Goal: Task Accomplishment & Management: Use online tool/utility

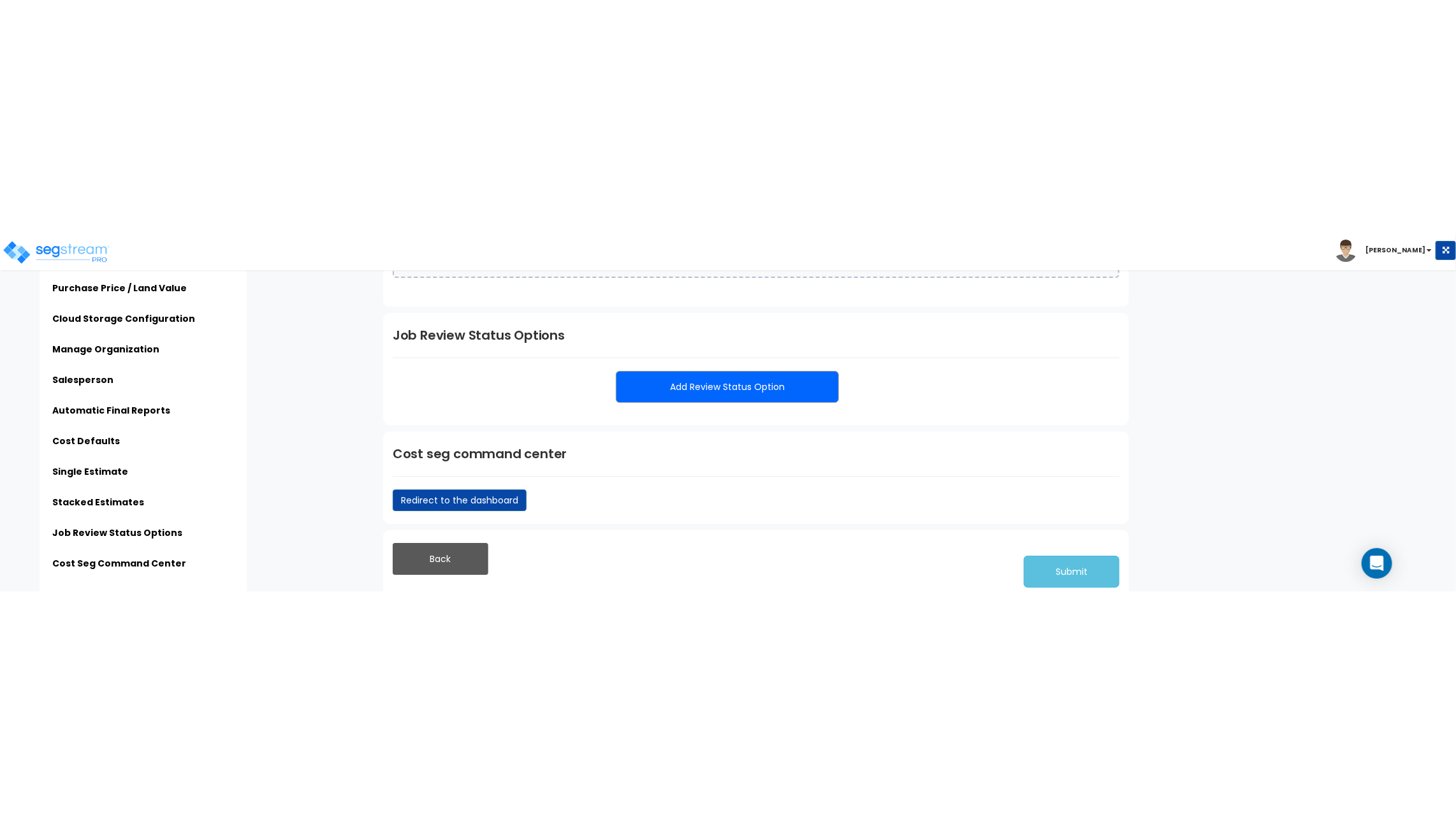
scroll to position [2554, 0]
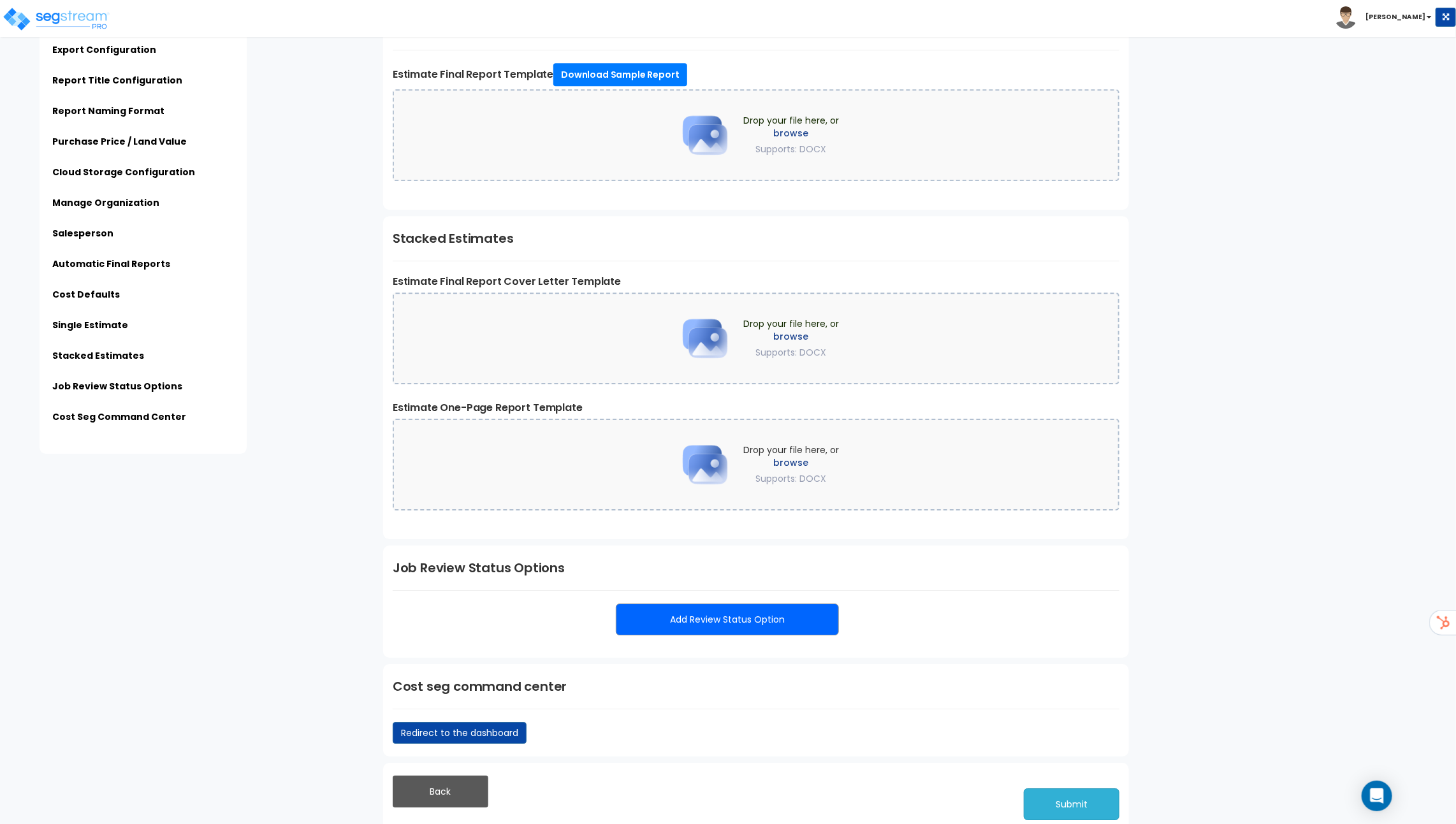
click at [1087, 357] on button "Submit" at bounding box center [1071, 804] width 95 height 32
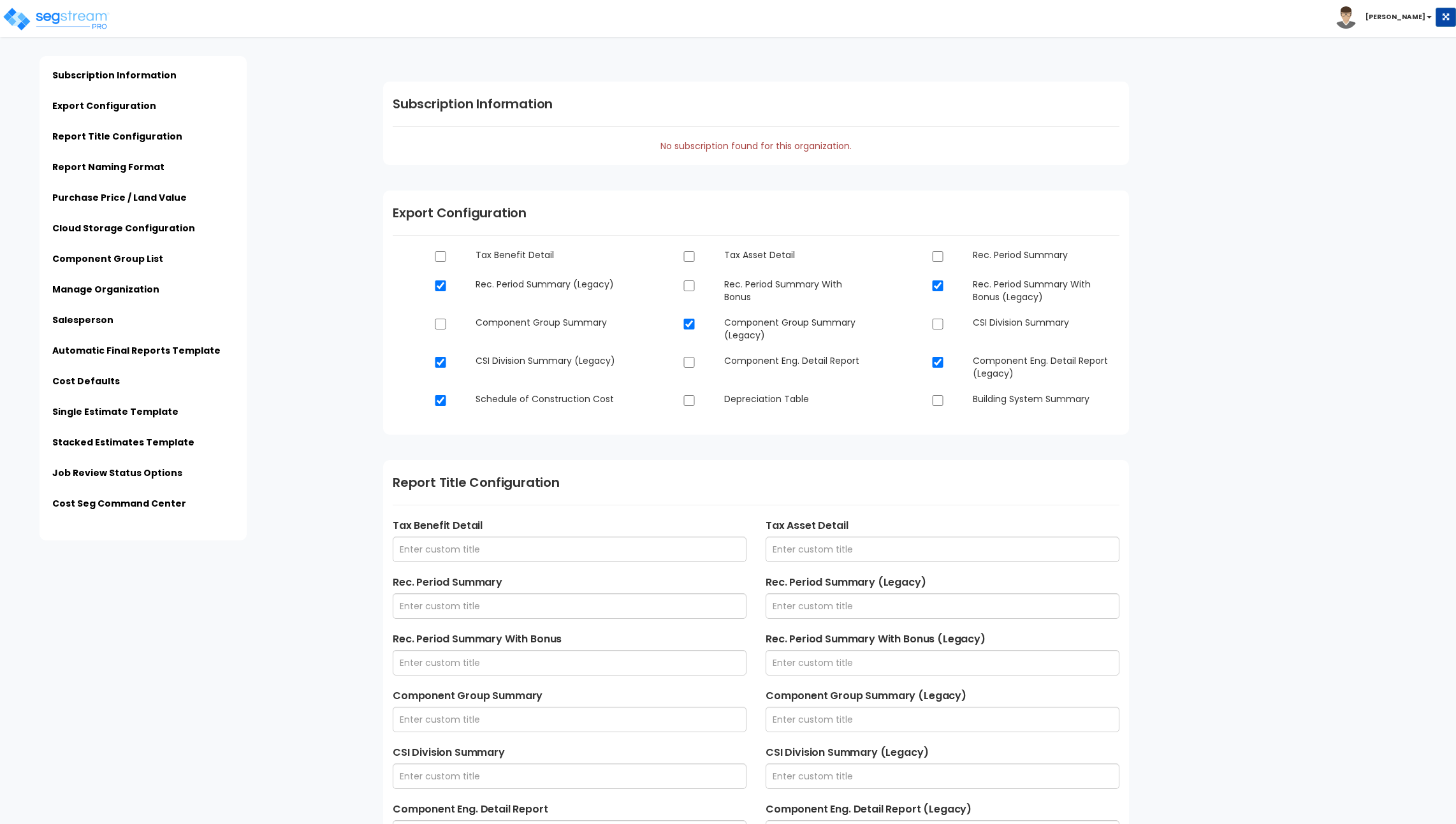
scroll to position [2878, 0]
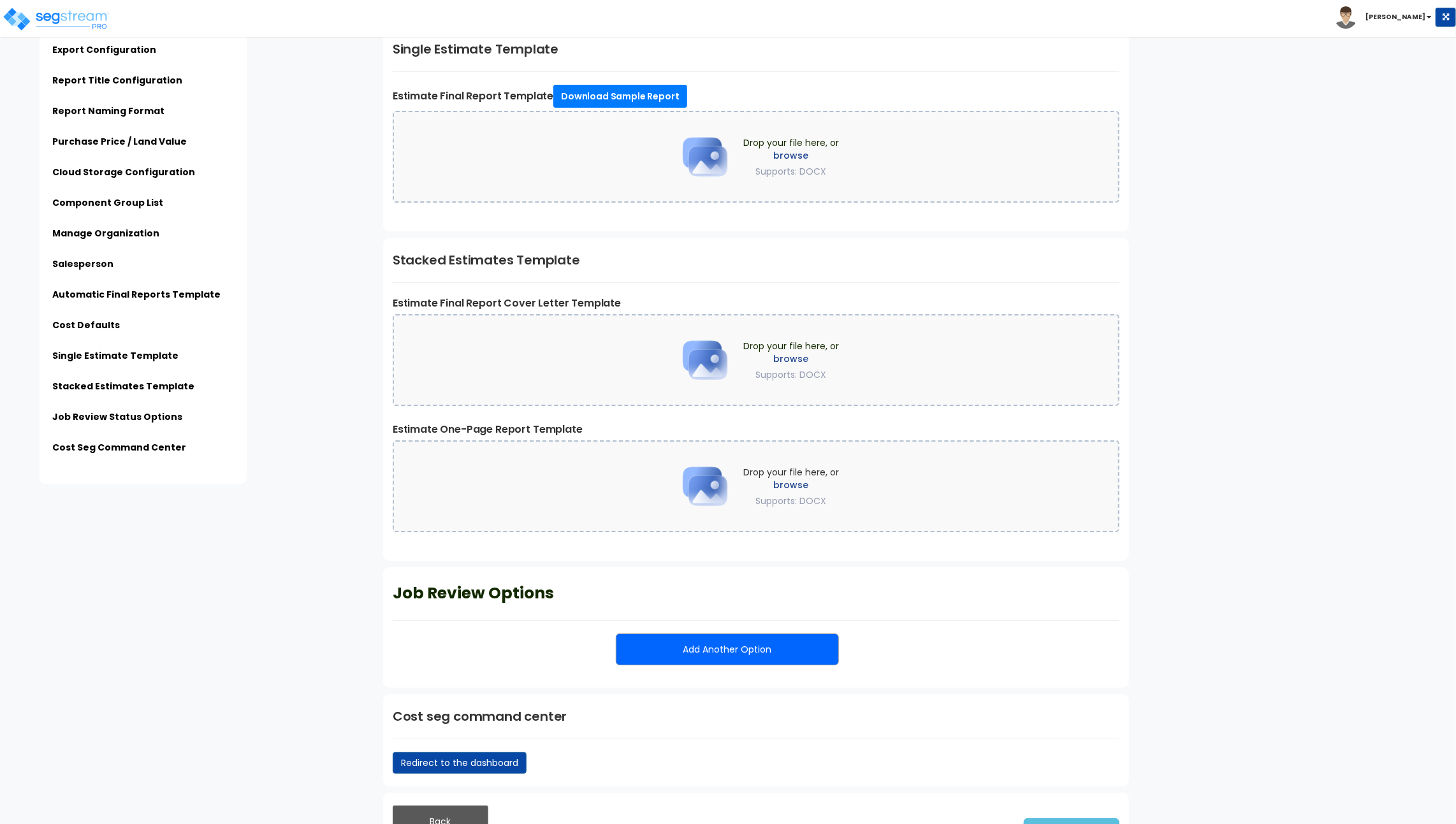
type input "Maven Cost Seg"
type input "None"
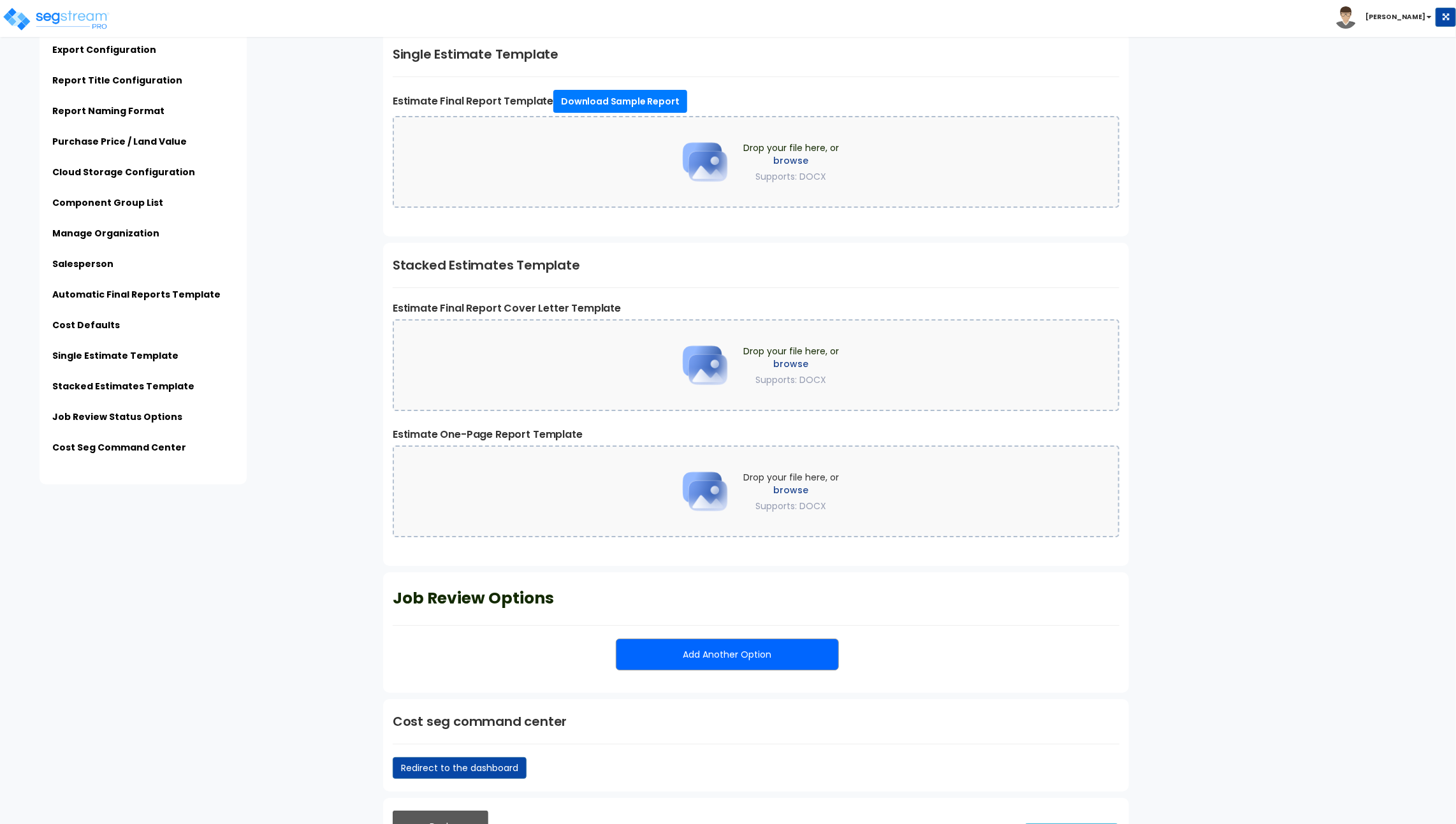
scroll to position [0, 0]
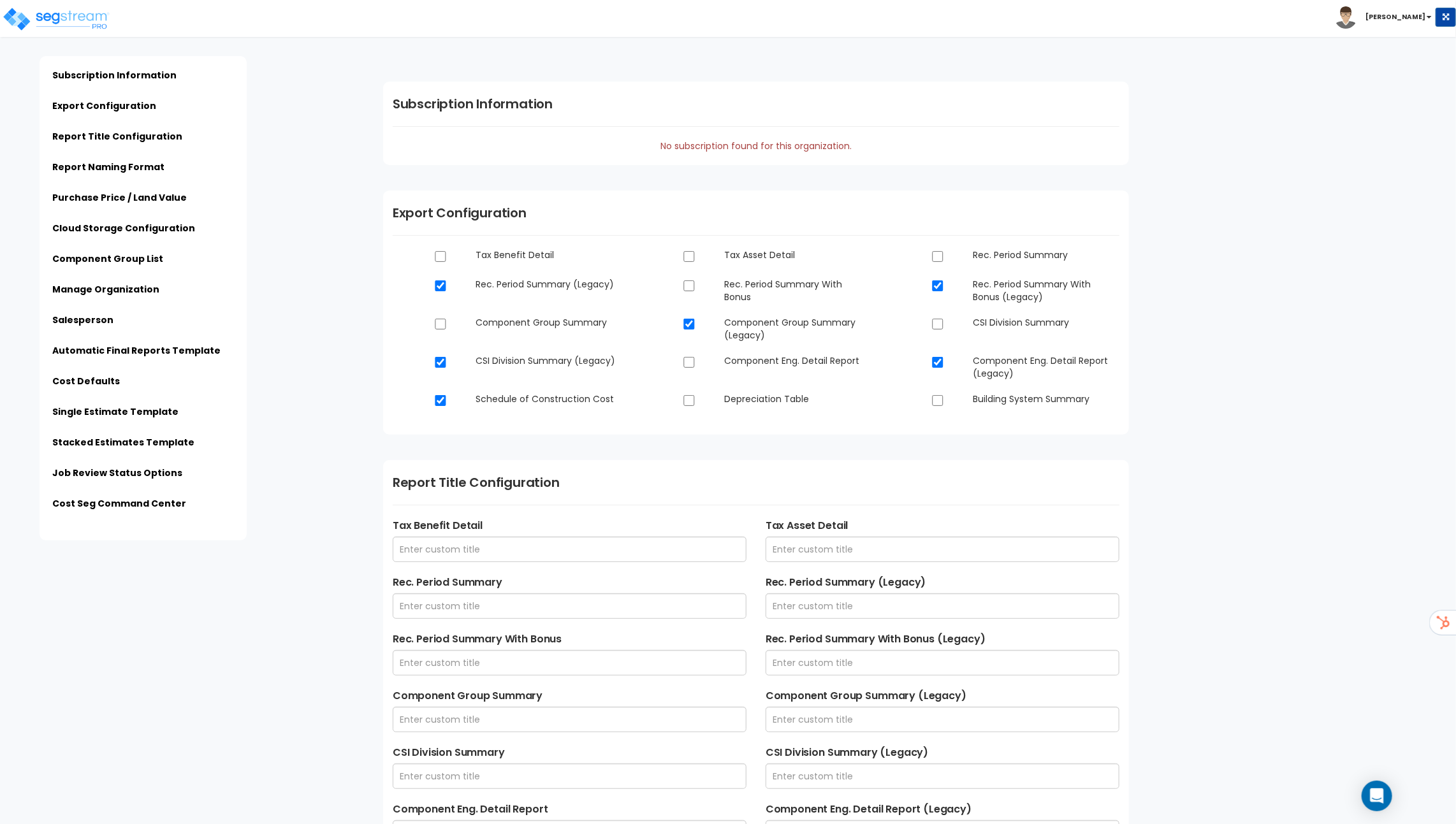
click at [1357, 23] on img at bounding box center [1345, 17] width 22 height 22
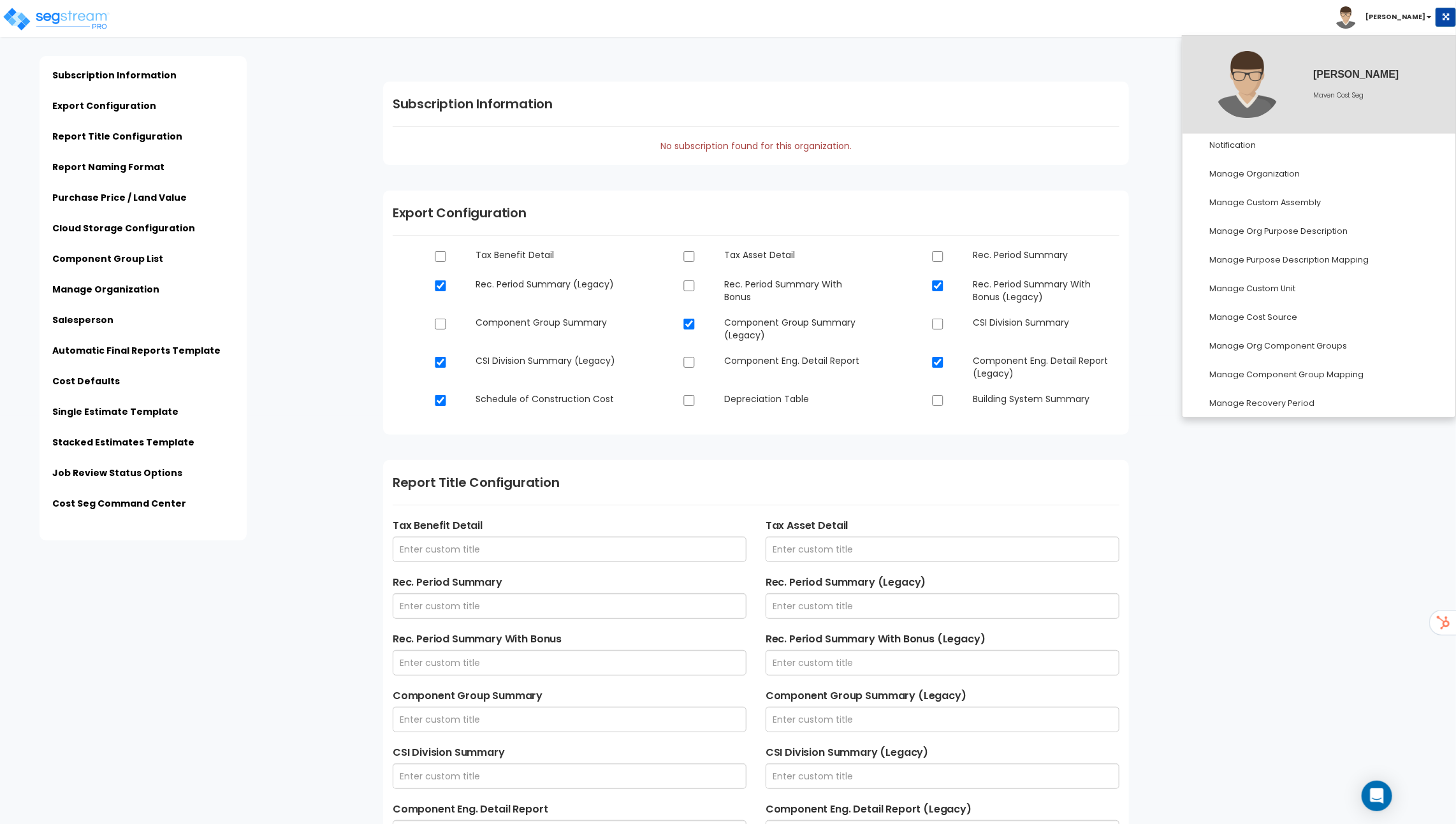
click at [1357, 23] on img at bounding box center [1345, 17] width 22 height 22
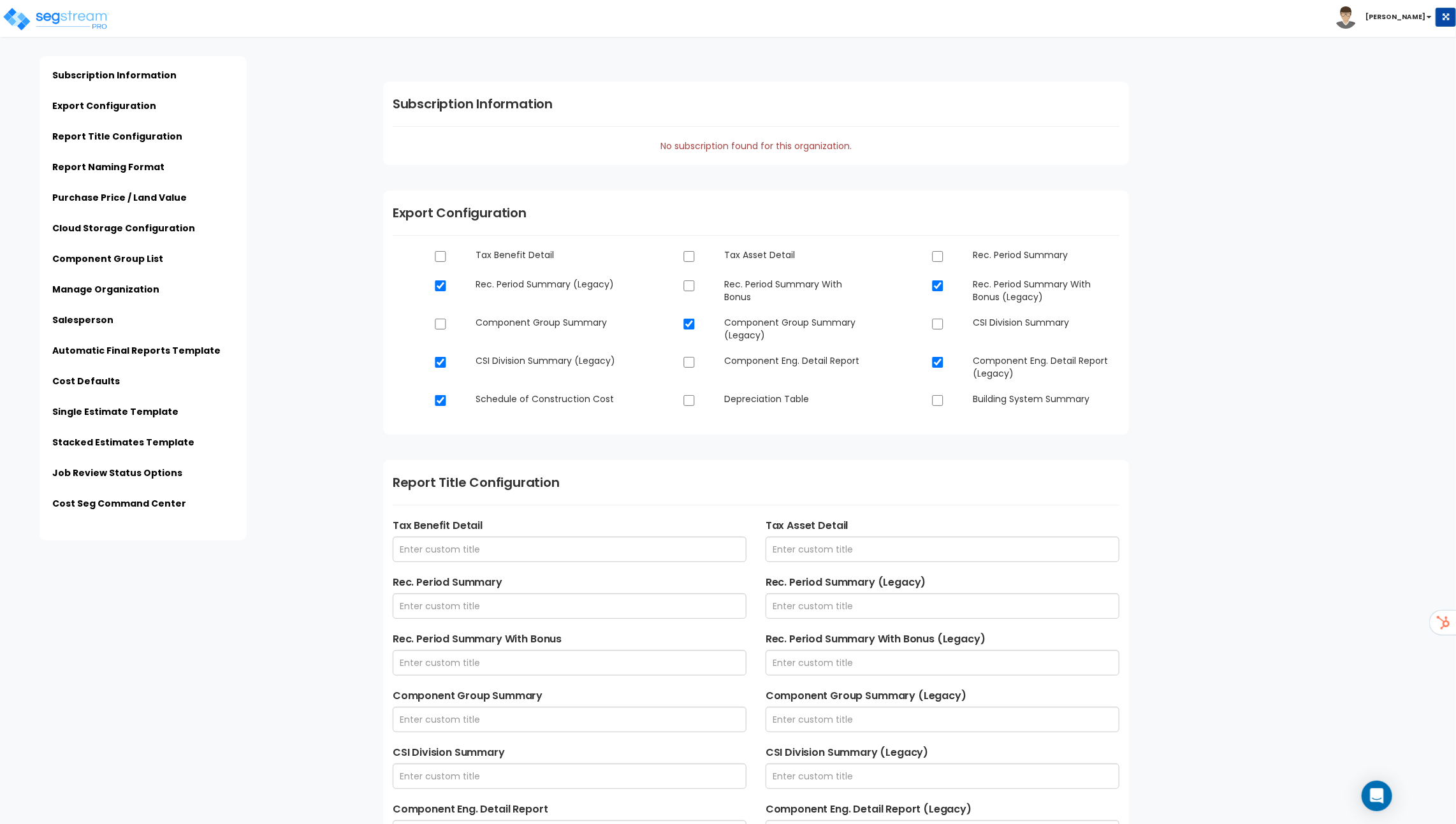
click at [1357, 24] on img at bounding box center [1345, 17] width 22 height 22
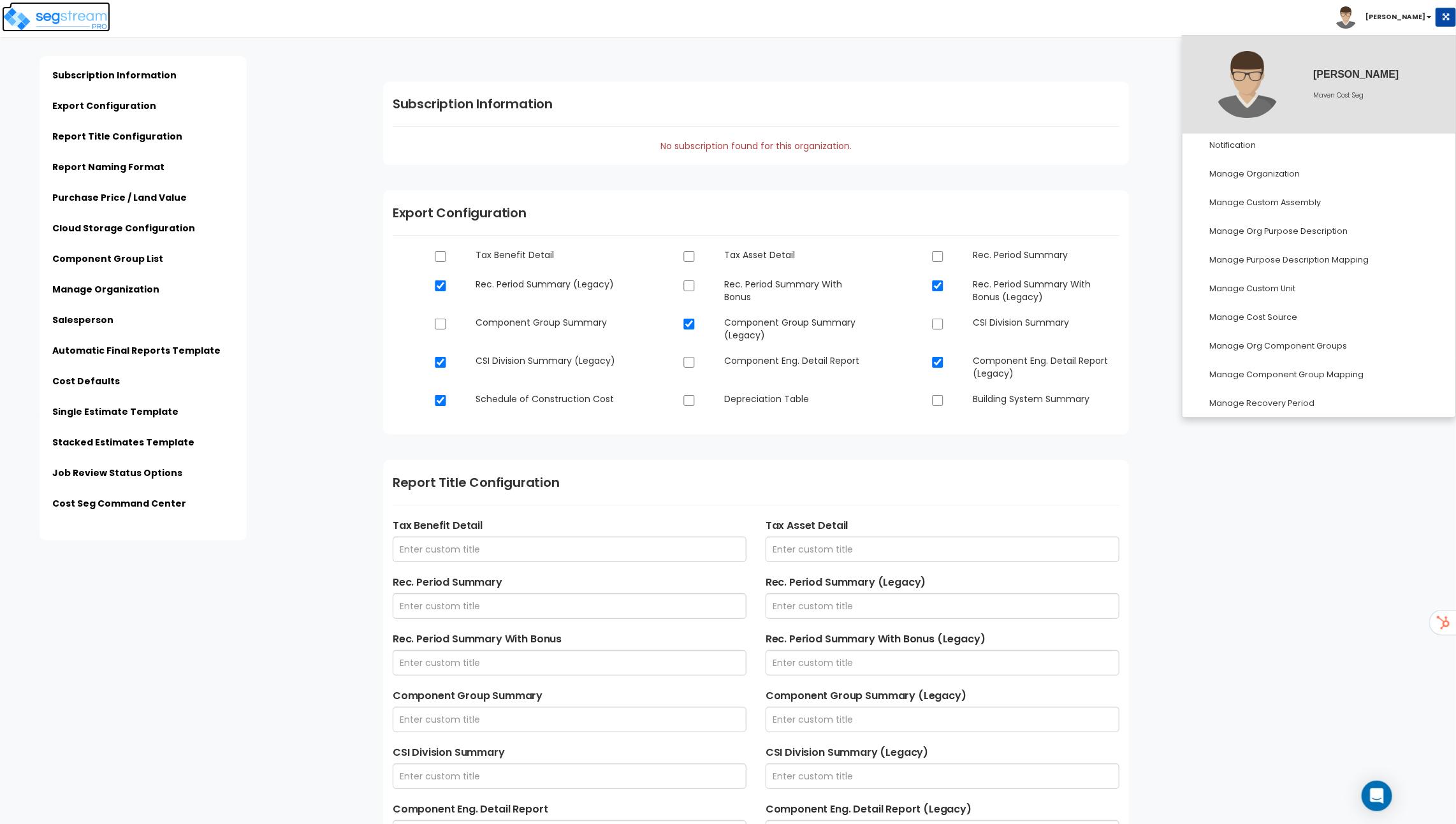
click at [58, 21] on img at bounding box center [56, 19] width 108 height 26
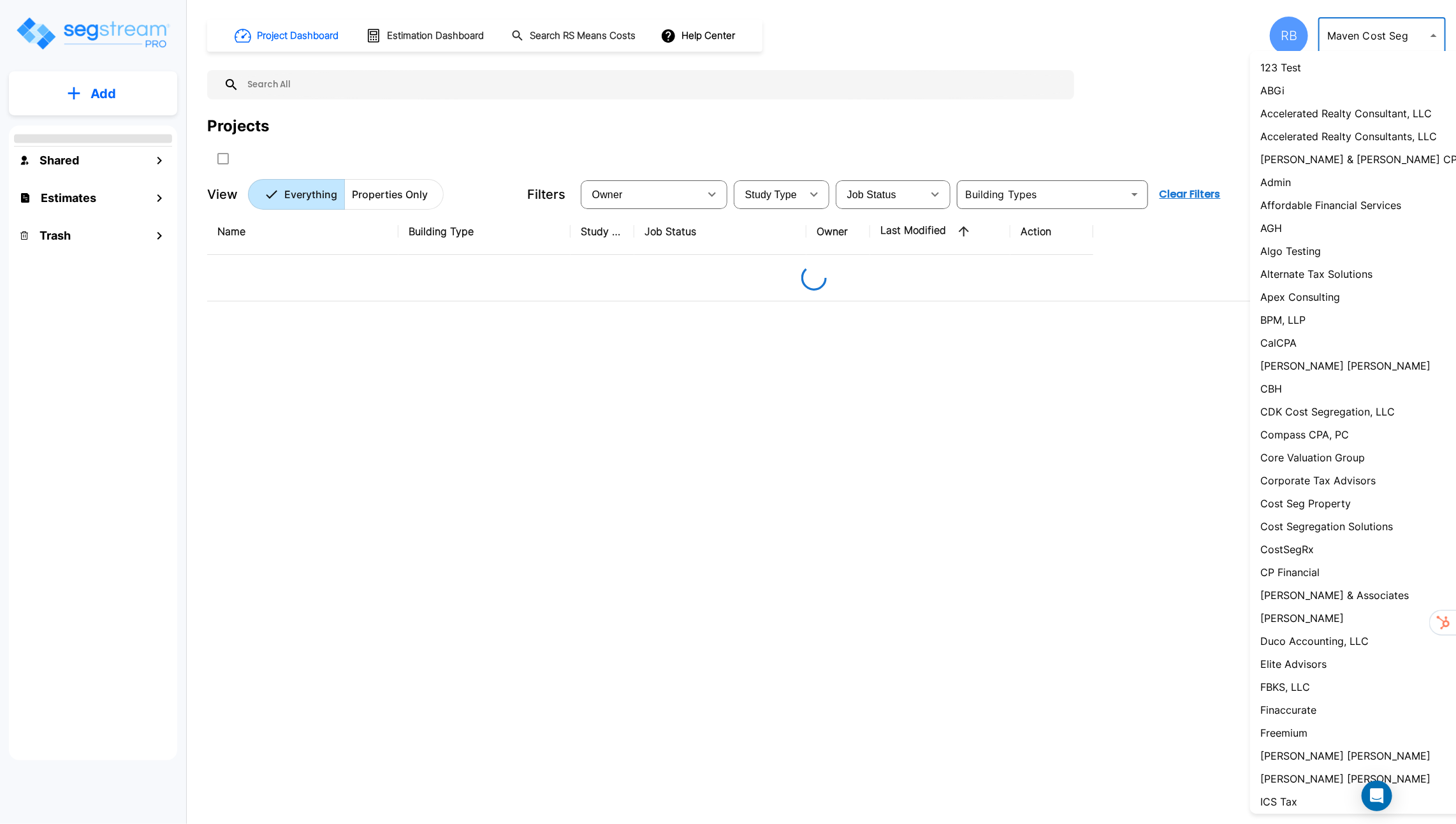
click at [1356, 40] on body "× Your report is being generated. Be patient! × We're working on your Modificat…" at bounding box center [728, 412] width 1456 height 824
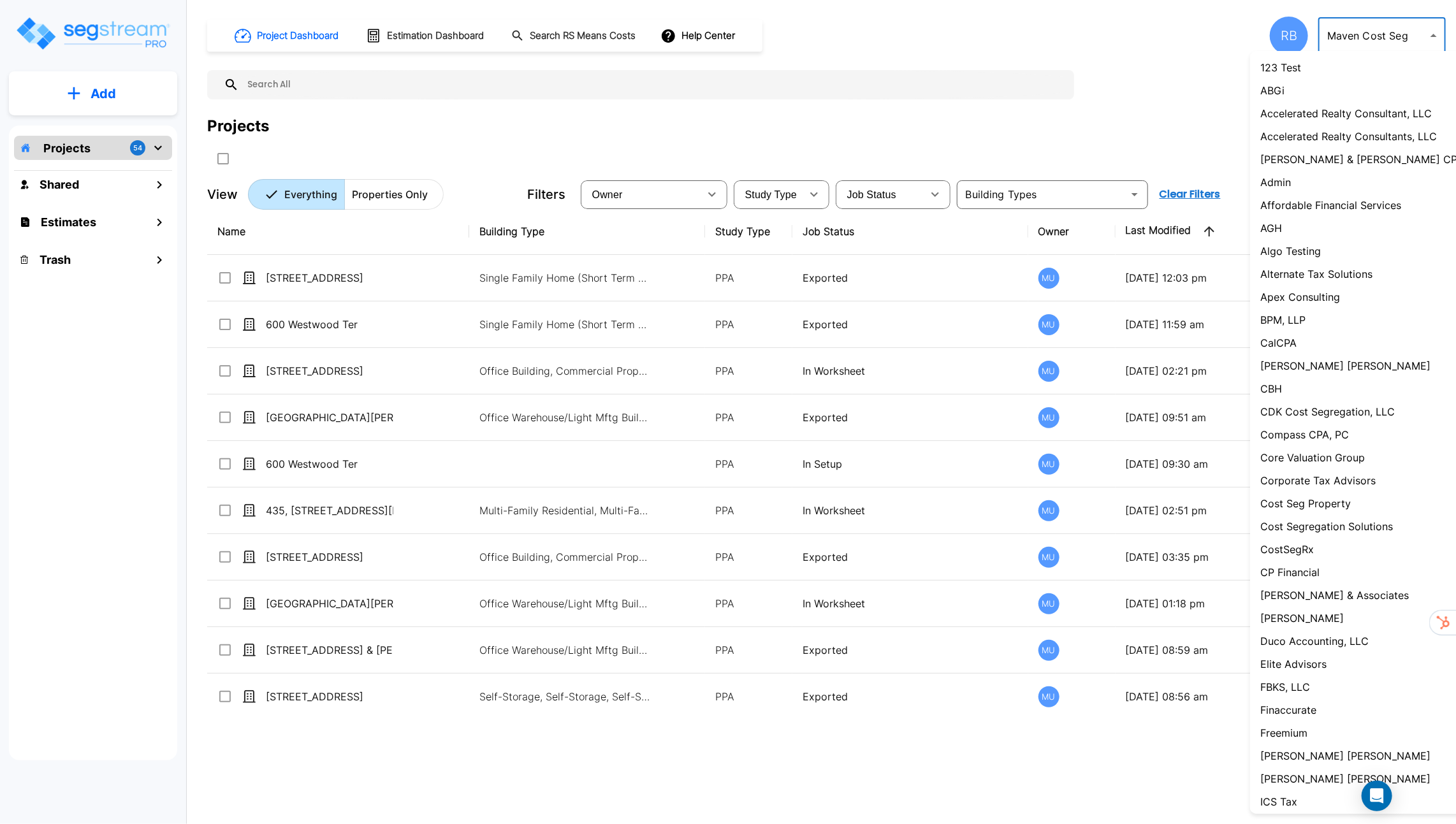
click at [1333, 184] on li "Admin" at bounding box center [1367, 182] width 236 height 23
type input "1"
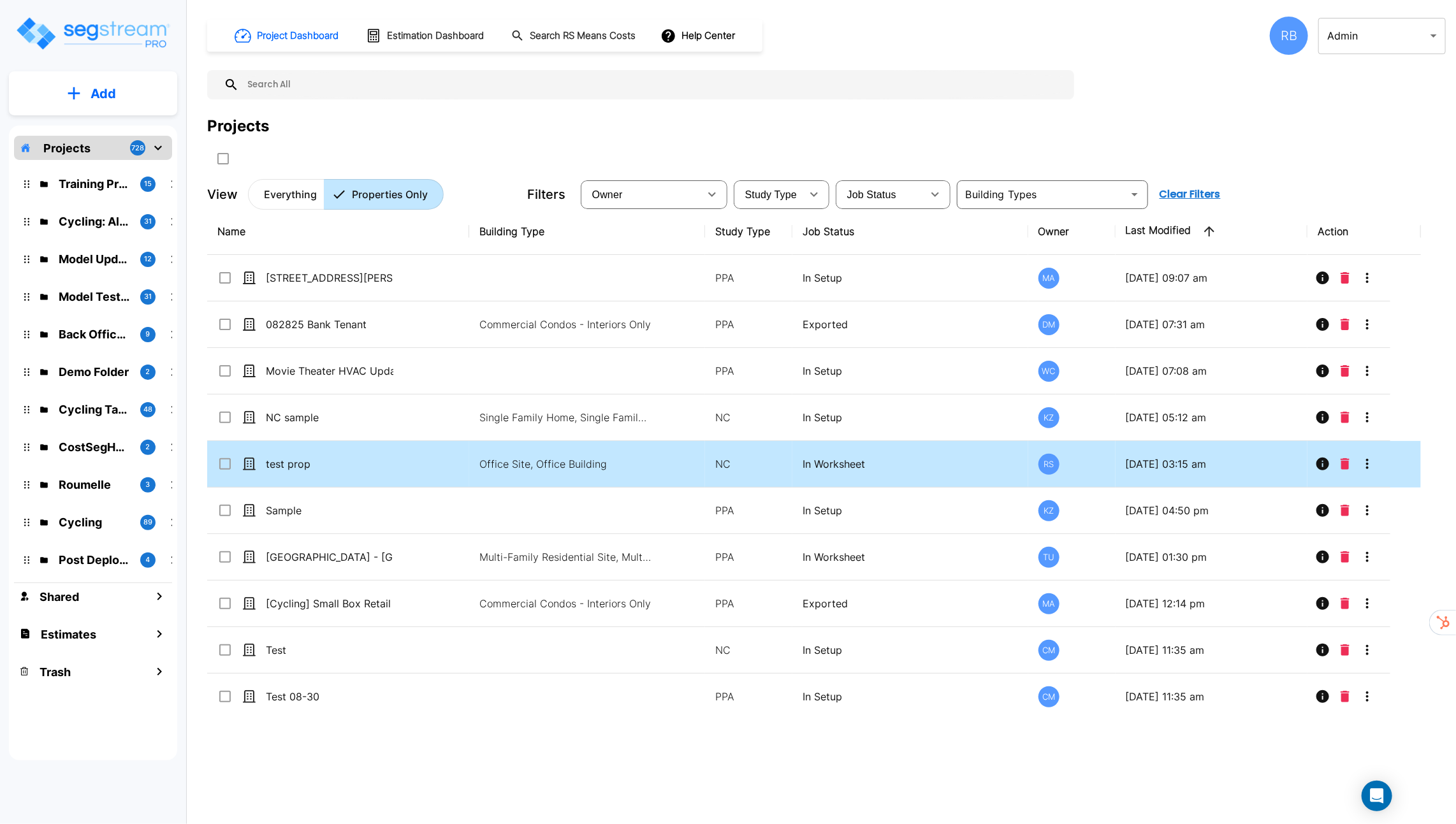
click at [547, 453] on td "Office Site, Office Building" at bounding box center [586, 464] width 236 height 46
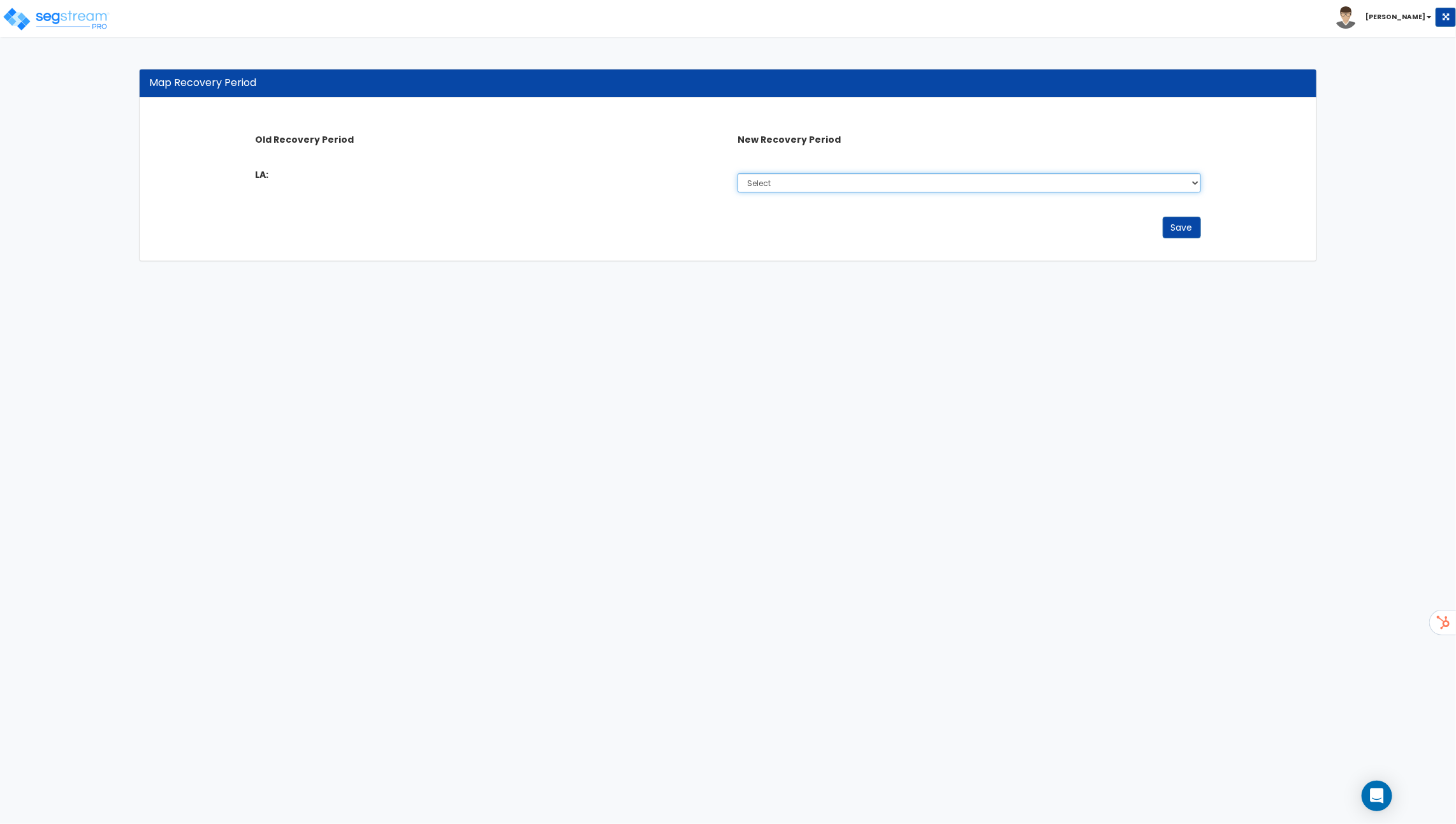
click at [778, 184] on select "Select 5 Years 15 Years 39 Years" at bounding box center [969, 183] width 463 height 19
select select "5Y"
click at [737, 174] on select "Select 5 Years 15 Years 39 Years" at bounding box center [969, 183] width 463 height 19
click at [1188, 229] on button "Save" at bounding box center [1182, 228] width 38 height 21
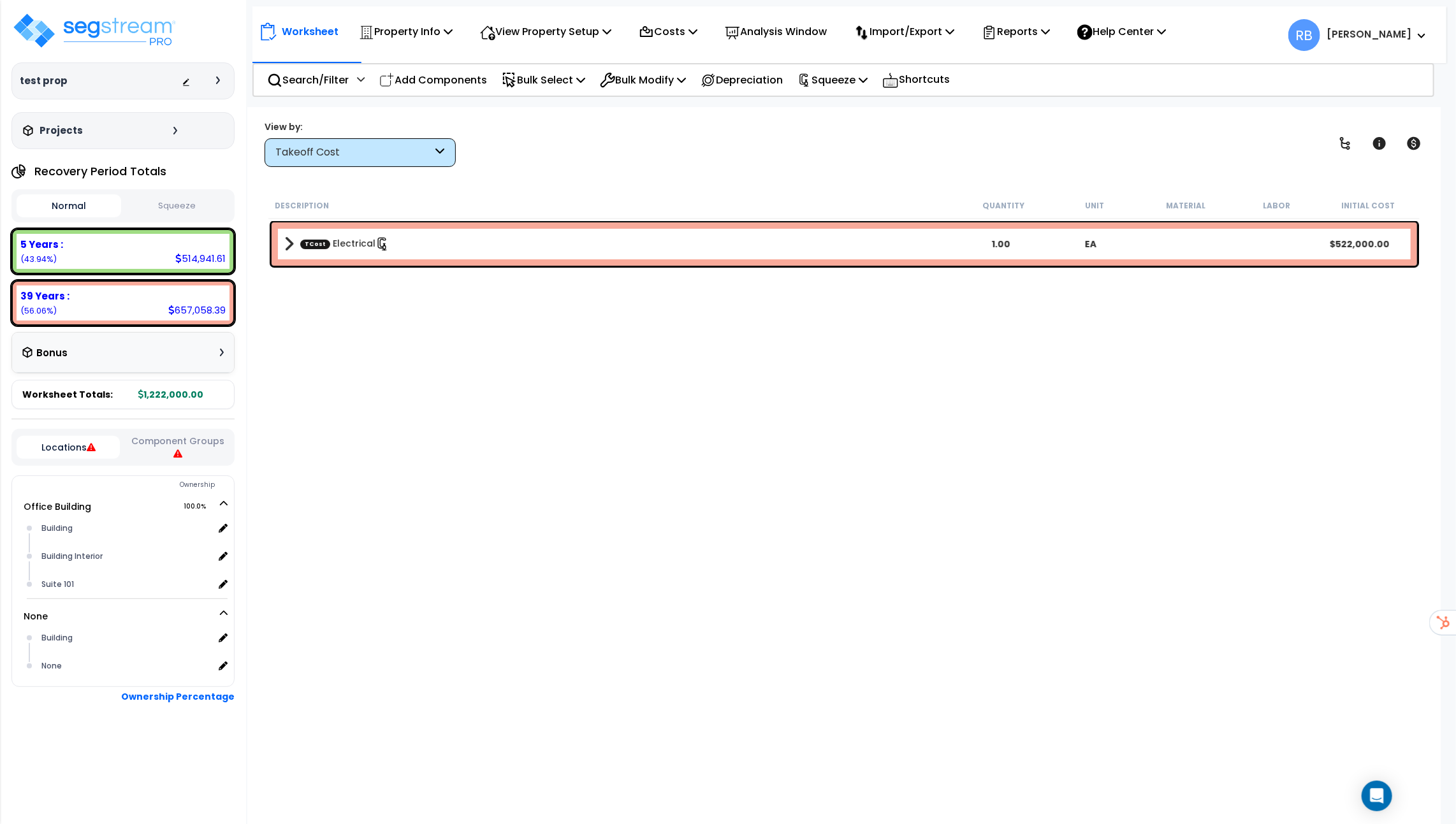
click at [544, 252] on b "TCost Electrical" at bounding box center [620, 243] width 672 height 18
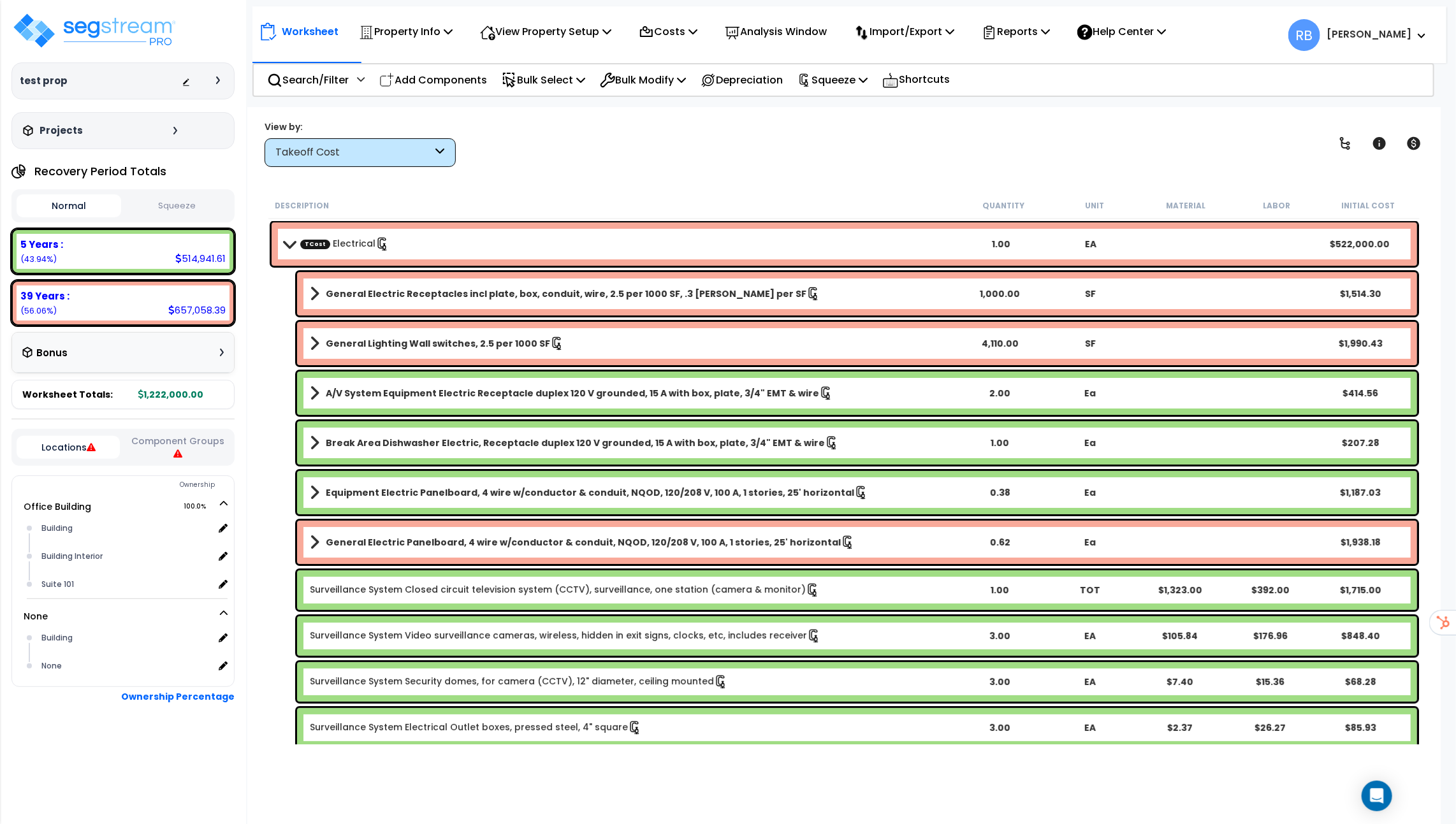
click at [544, 248] on b "TCost Electrical" at bounding box center [620, 243] width 672 height 18
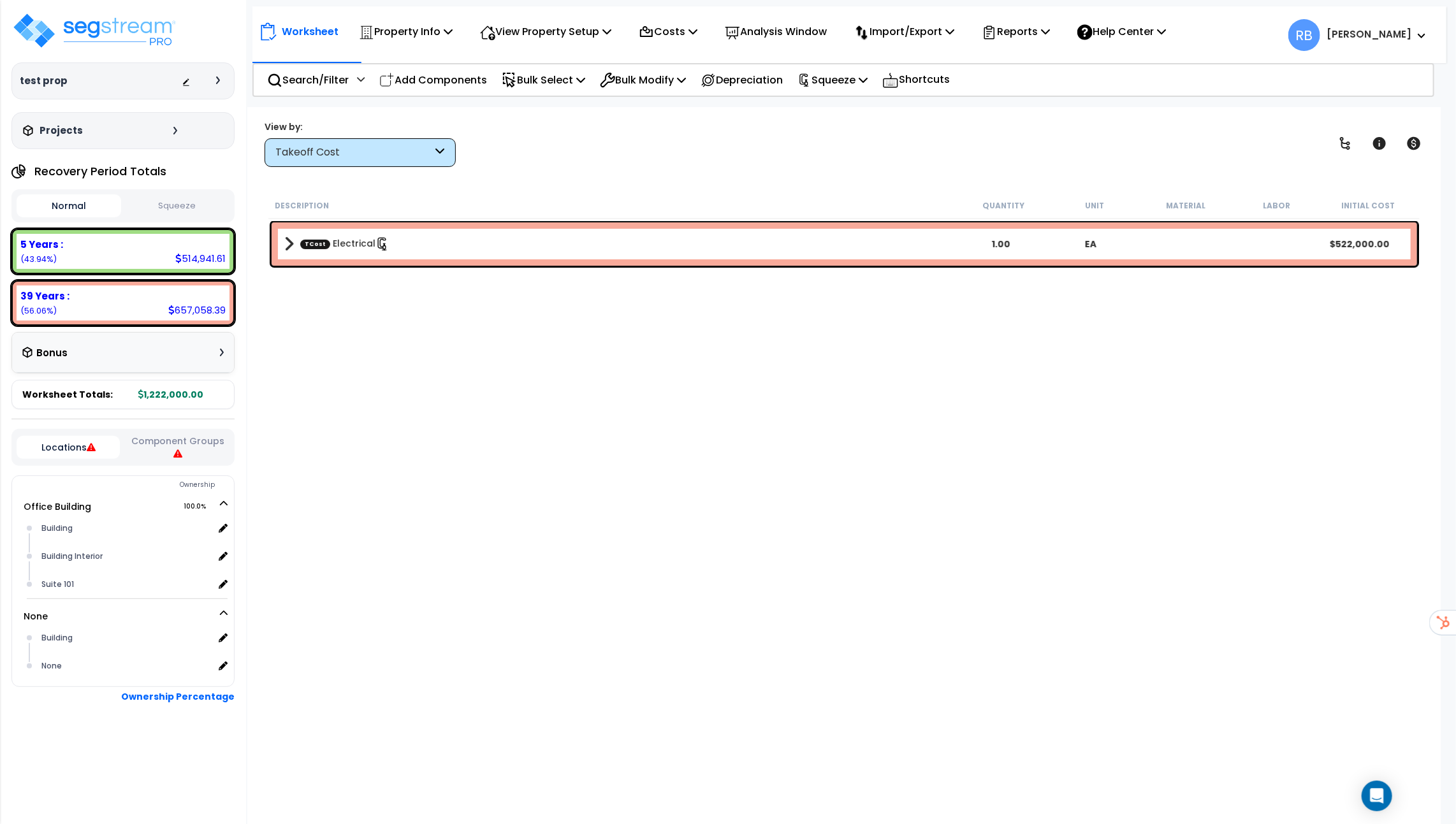
click at [390, 153] on div "Takeoff Cost" at bounding box center [354, 152] width 157 height 15
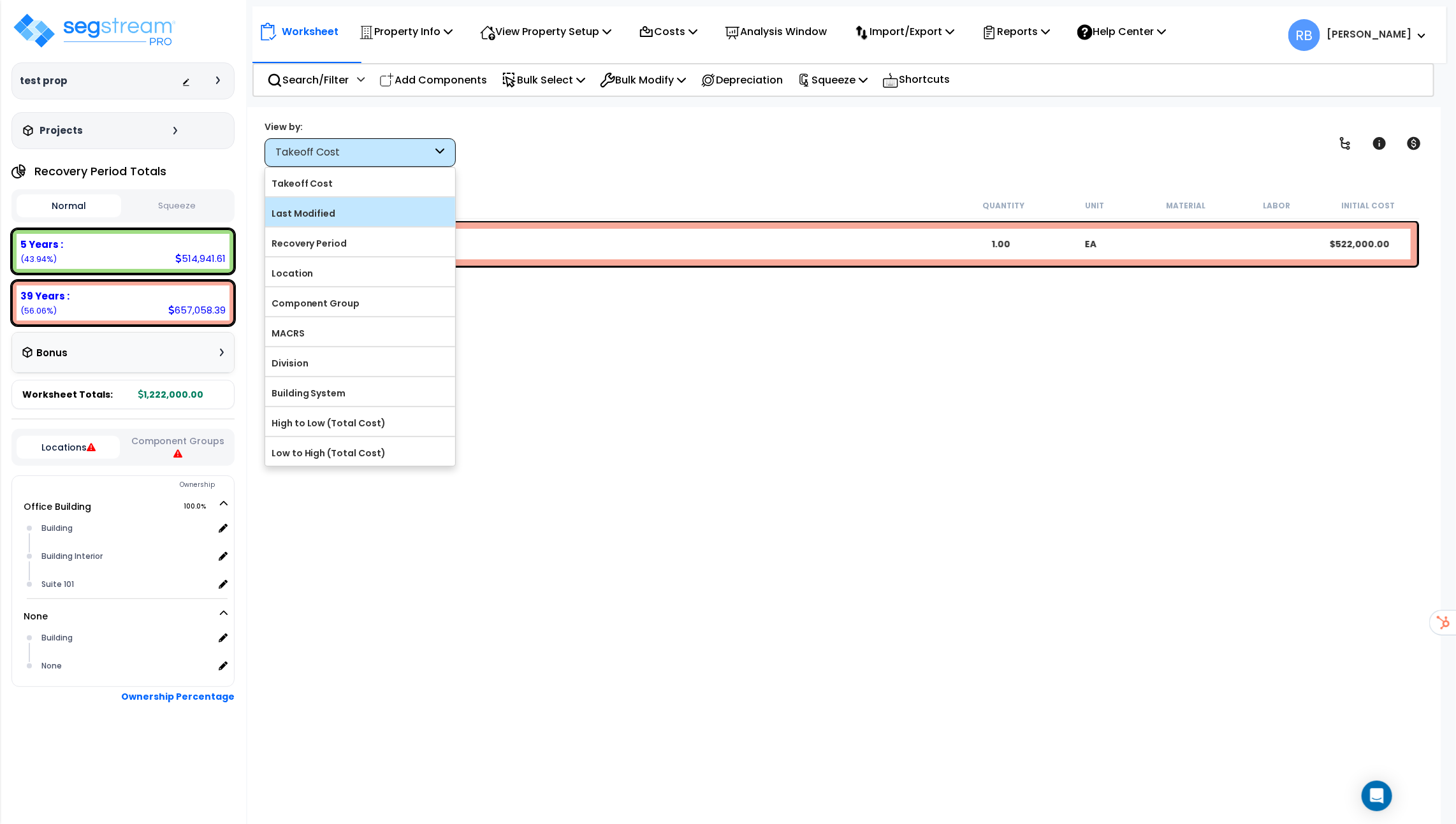
click at [381, 207] on label "Last Modified" at bounding box center [360, 213] width 190 height 19
click at [0, 0] on input "Last Modified" at bounding box center [0, 0] width 0 height 0
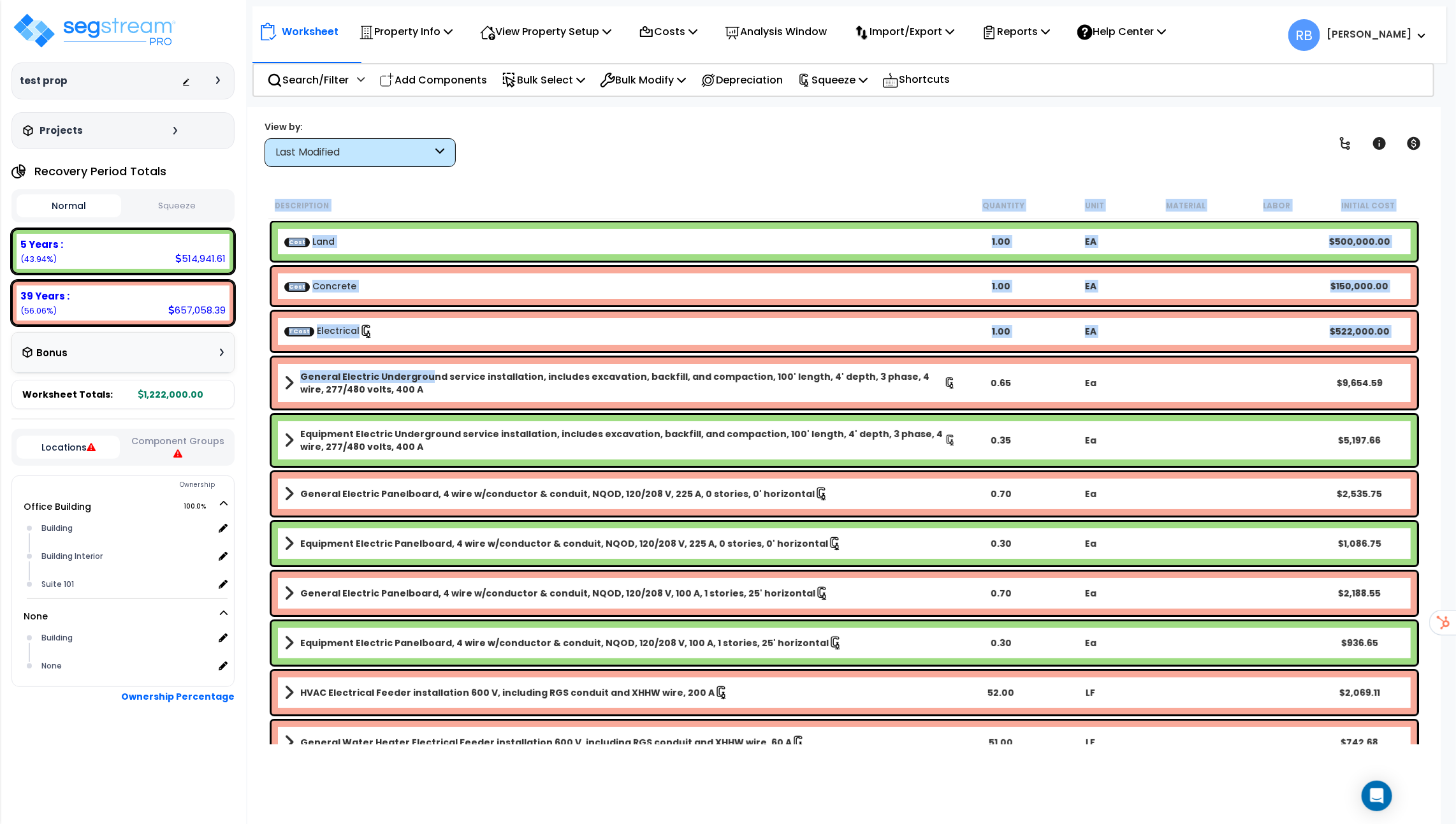
click at [423, 381] on b "General Electric Underground service installation, includes excavation, backfil…" at bounding box center [622, 383] width 644 height 26
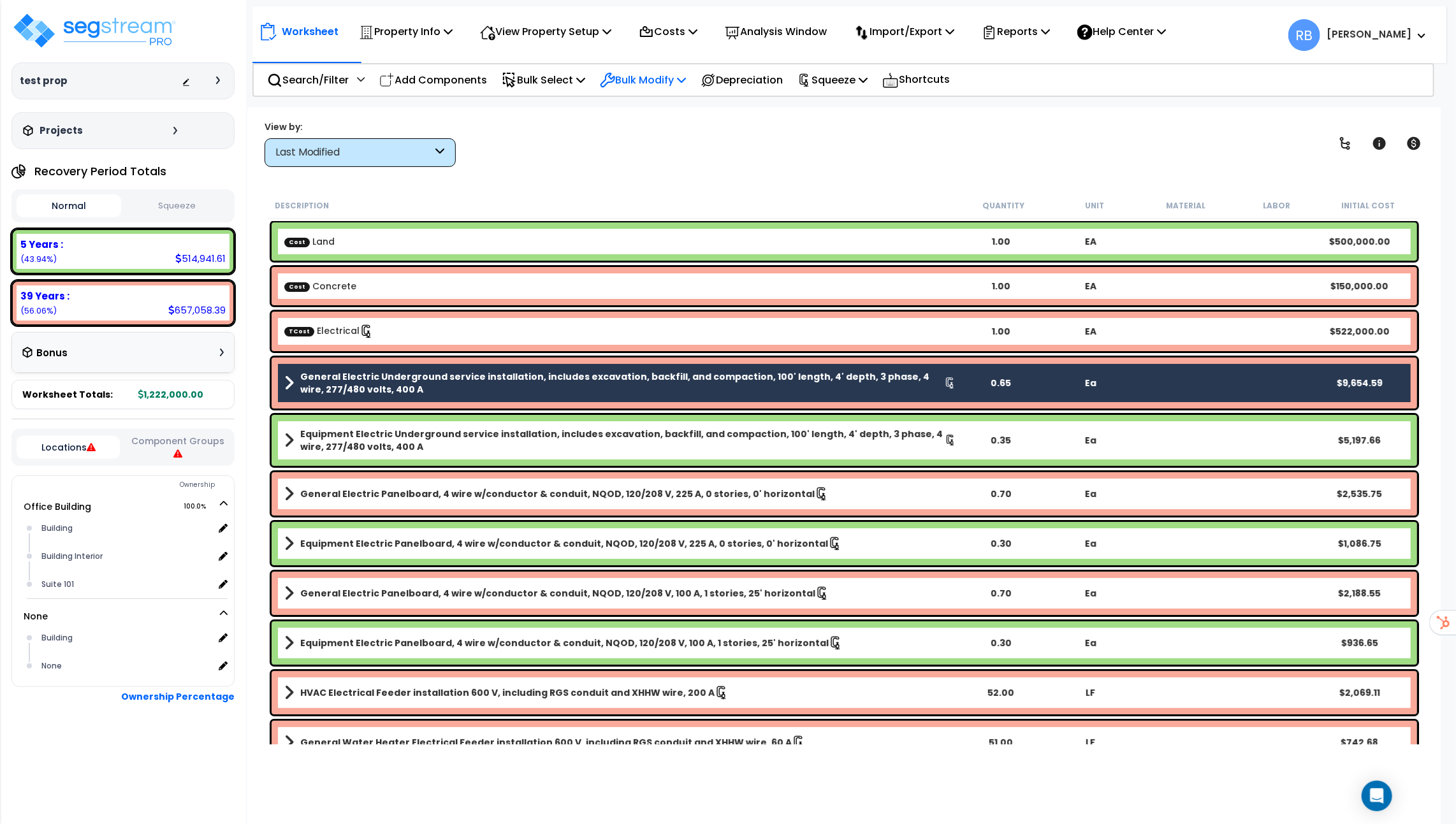
click at [665, 77] on p "Bulk Modify" at bounding box center [643, 80] width 86 height 17
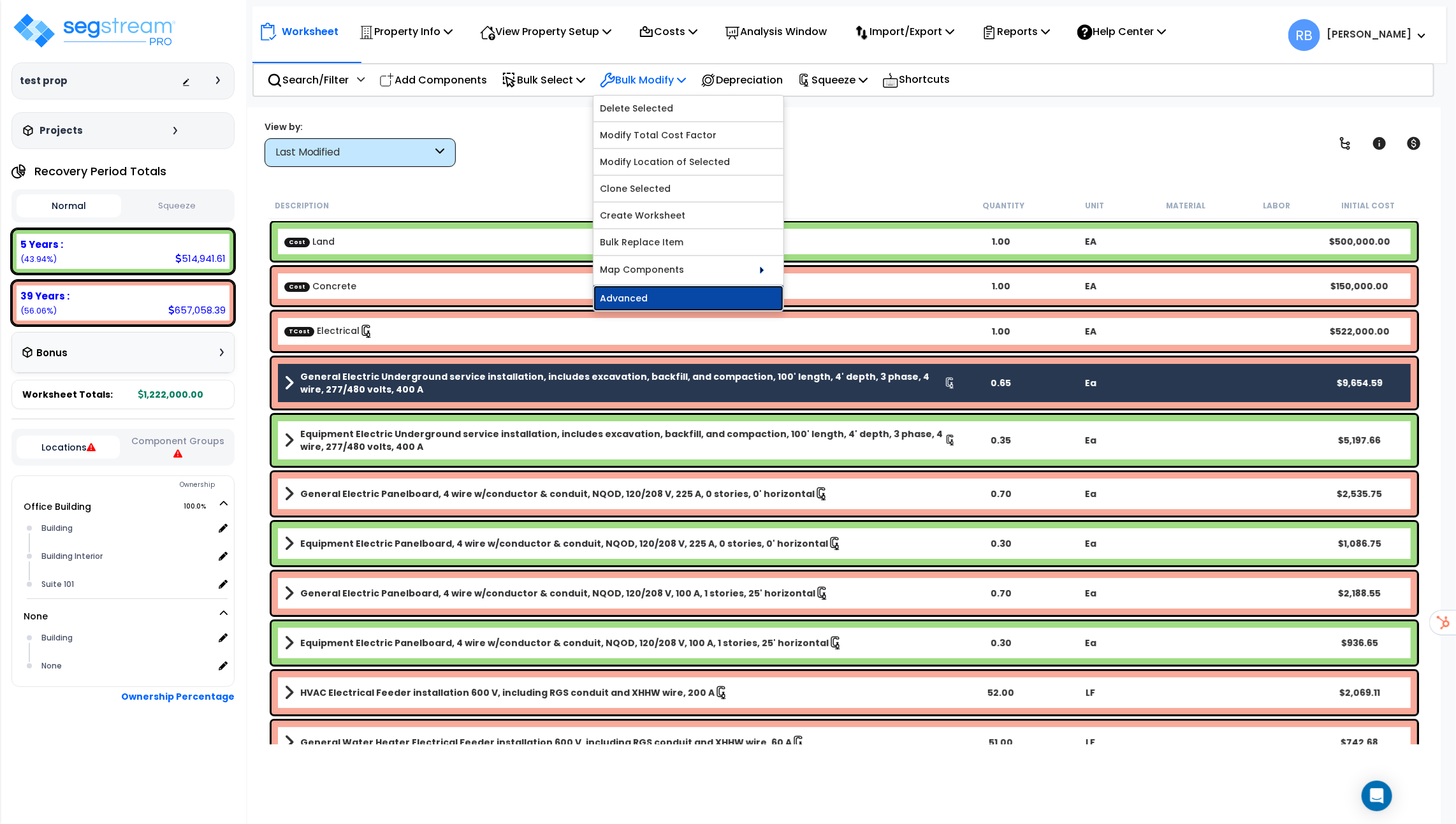
click at [670, 300] on link "Advanced" at bounding box center [688, 298] width 190 height 26
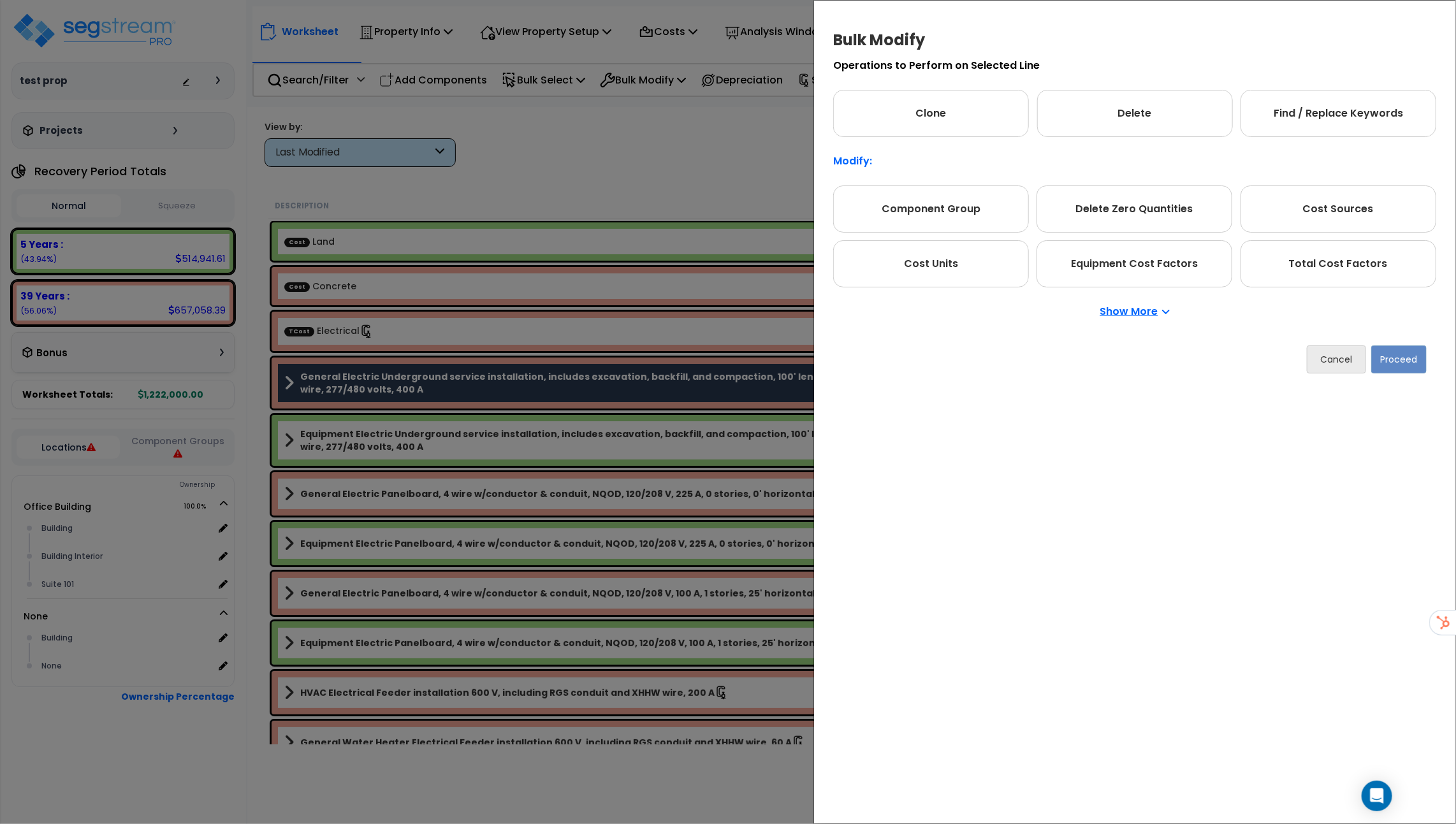
click at [1138, 315] on p "Show More" at bounding box center [1135, 312] width 70 height 10
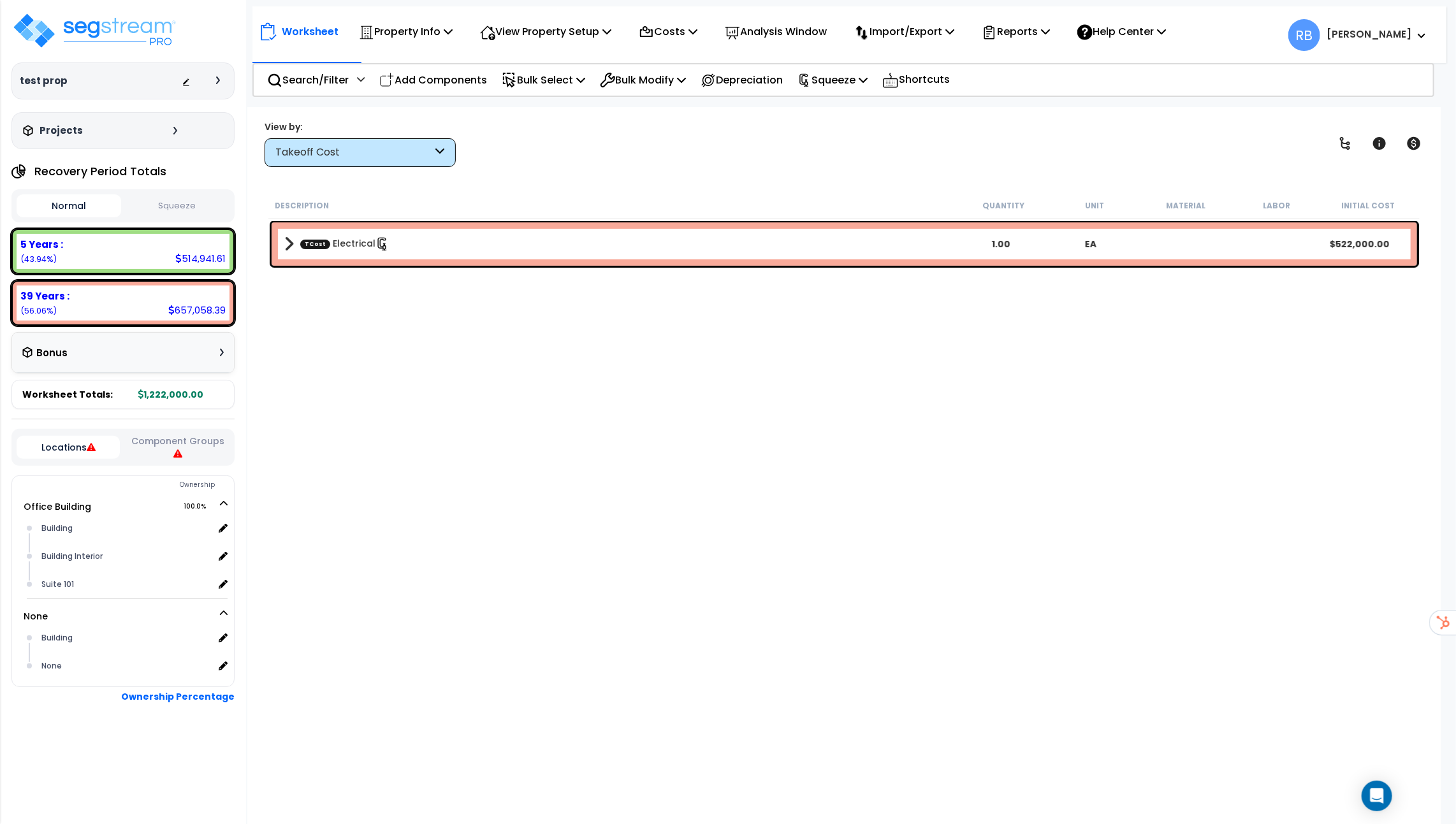
click at [346, 157] on div "Takeoff Cost" at bounding box center [354, 152] width 157 height 15
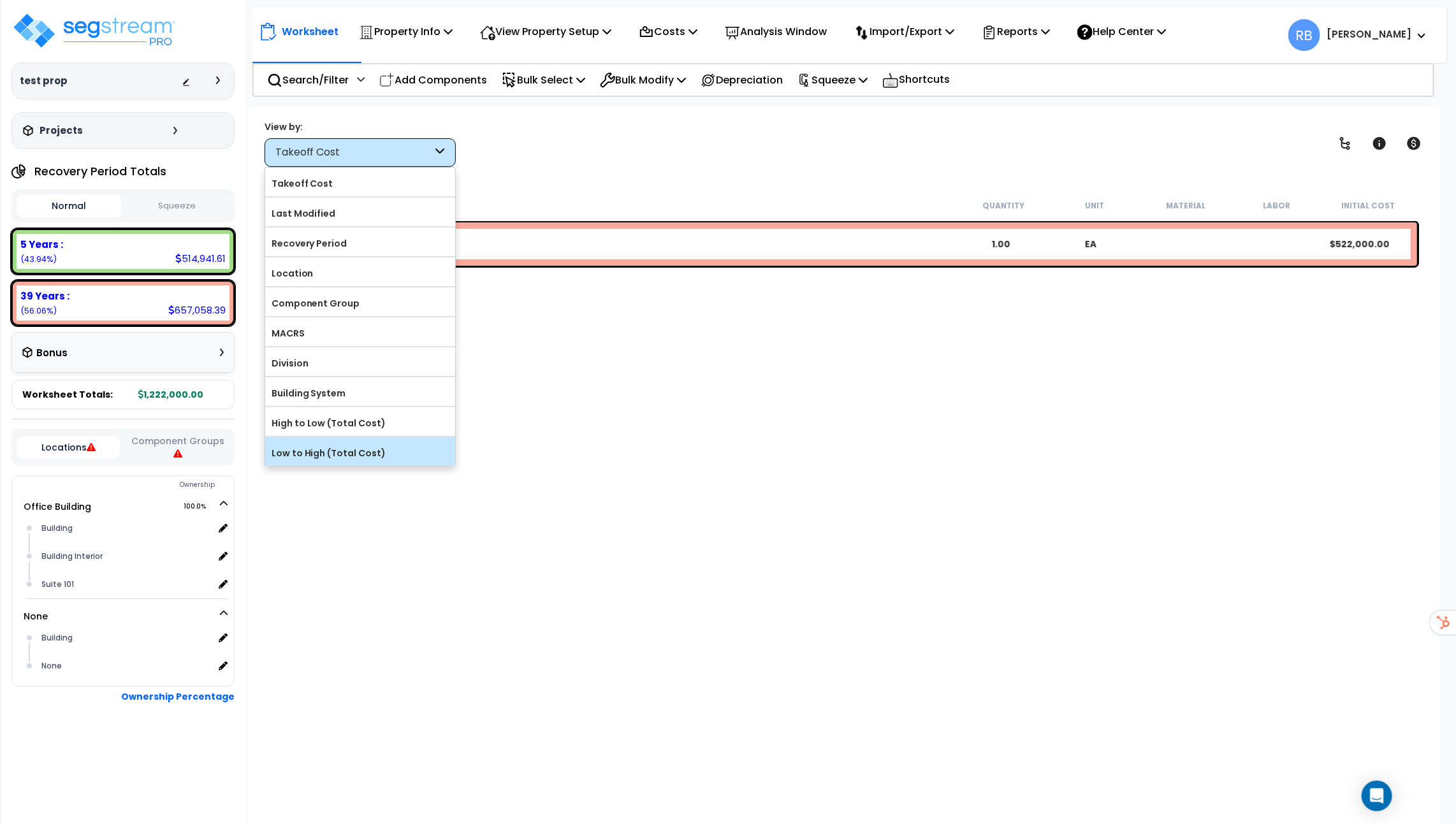
click at [351, 437] on div "Low to High (Total Cost)" at bounding box center [360, 451] width 190 height 28
click at [353, 422] on label "High to Low (Total Cost)" at bounding box center [360, 423] width 190 height 19
click at [0, 0] on input "High to Low (Total Cost)" at bounding box center [0, 0] width 0 height 0
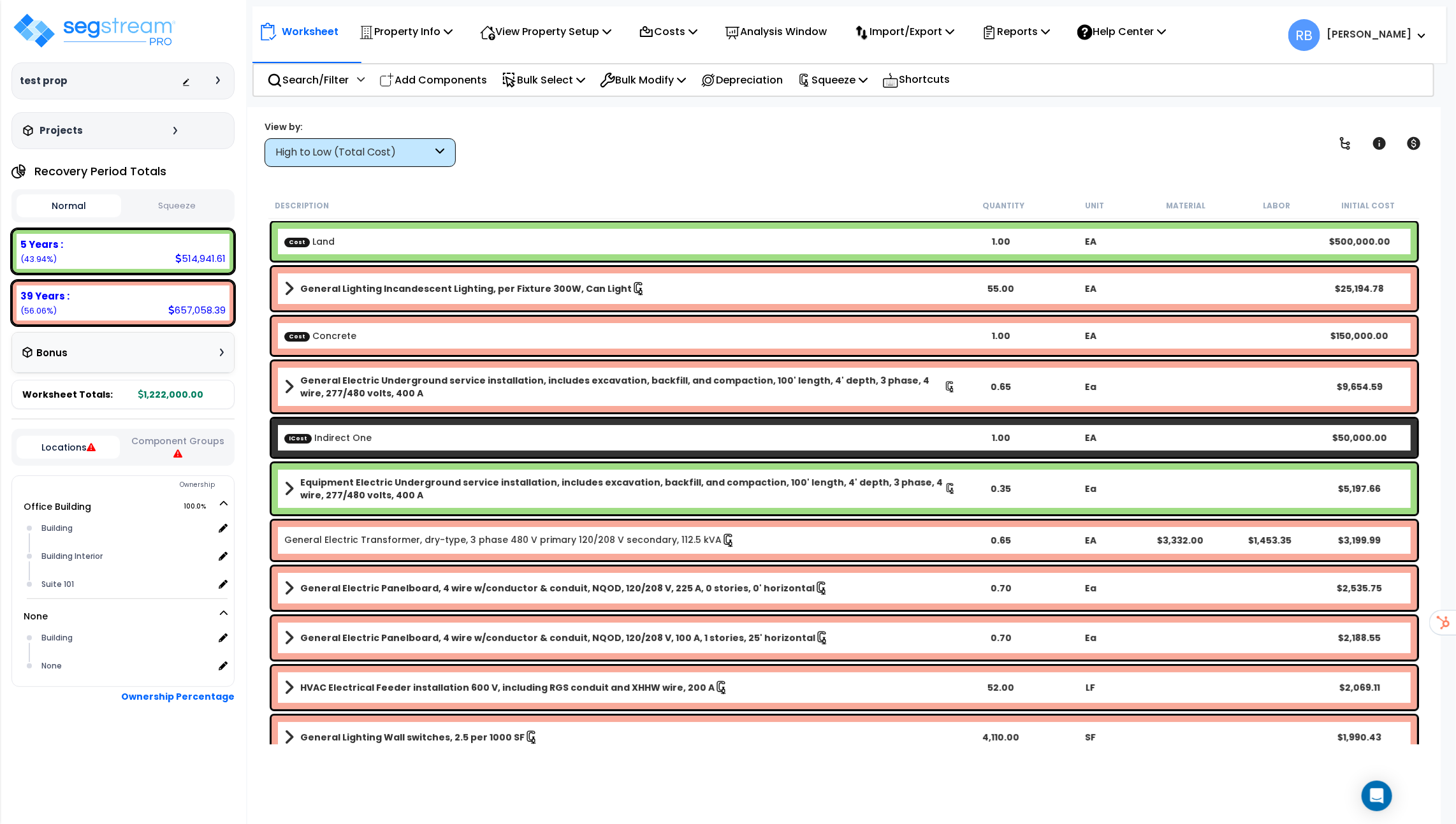
click at [421, 299] on div "General Lighting Incandescent Lighting, per Fixture 300W, Can Light 55.00 EA $2…" at bounding box center [844, 288] width 1145 height 43
click at [424, 295] on link "General Lighting Incandescent Lighting, per Fixture 300W, Can Light" at bounding box center [620, 288] width 672 height 18
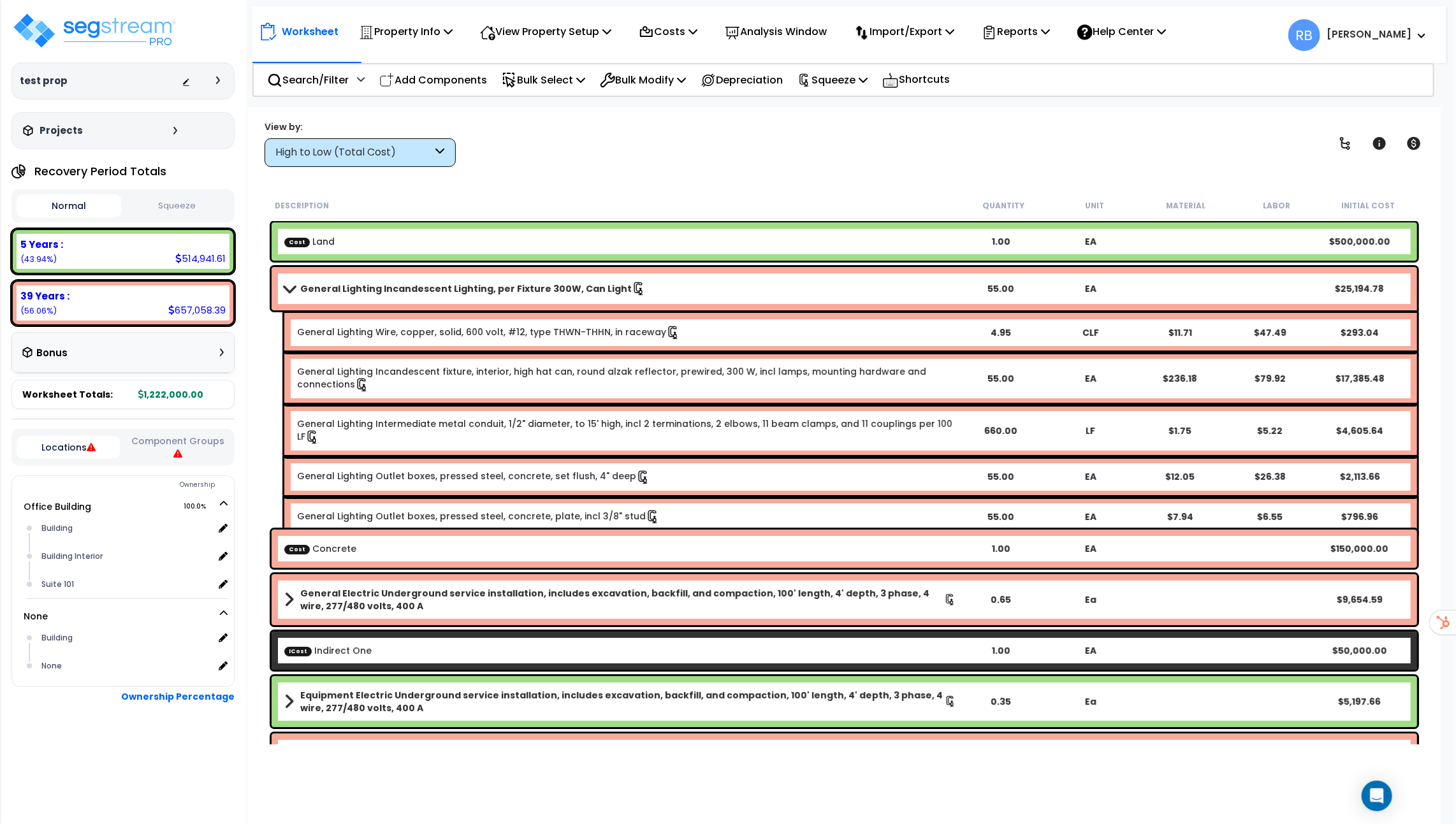
click at [424, 292] on b "General Lighting Incandescent Lighting, per Fixture 300W, Can Light" at bounding box center [466, 289] width 332 height 13
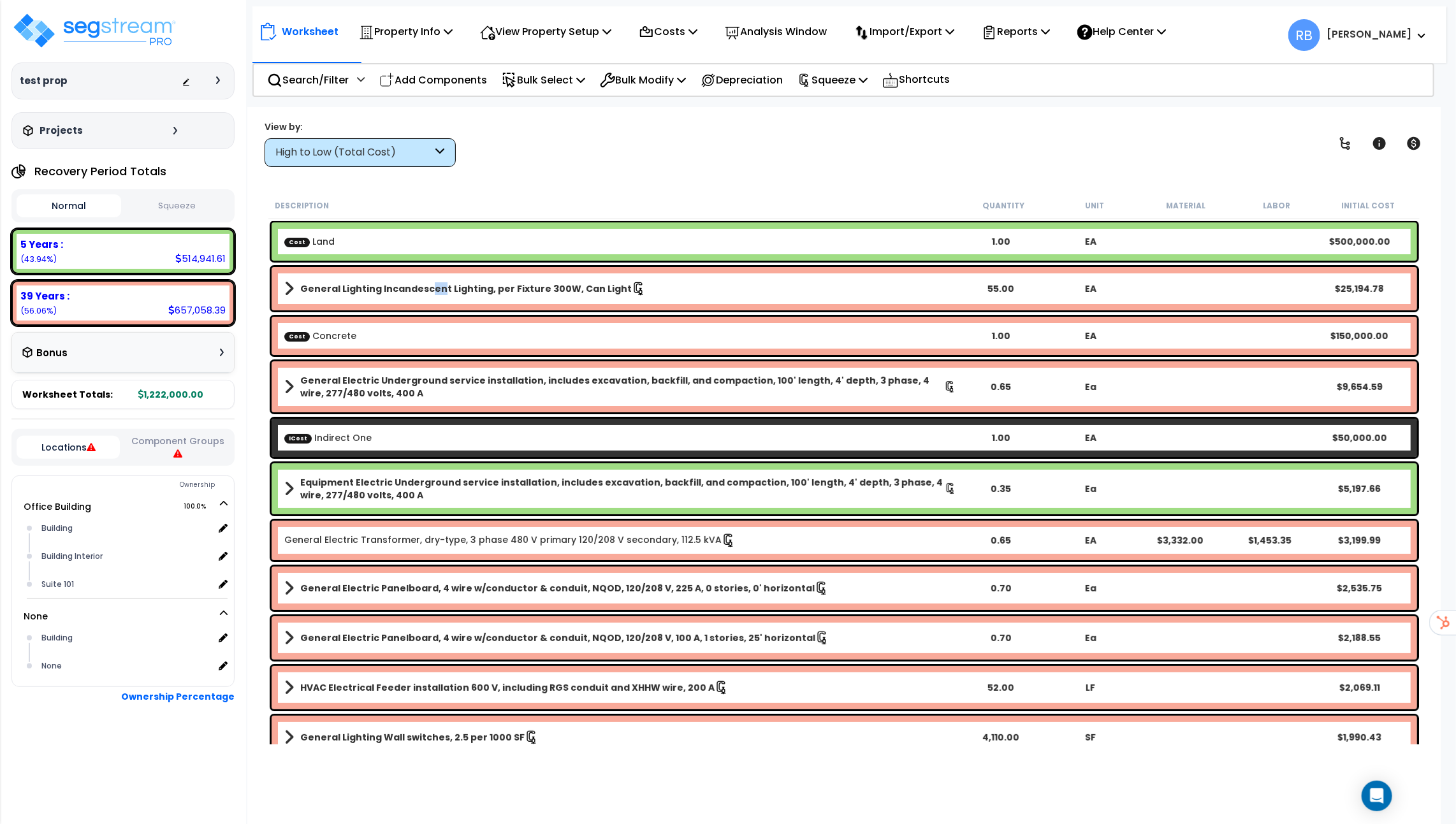
click at [437, 284] on b "General Lighting Incandescent Lighting, per Fixture 300W, Can Light" at bounding box center [466, 289] width 332 height 13
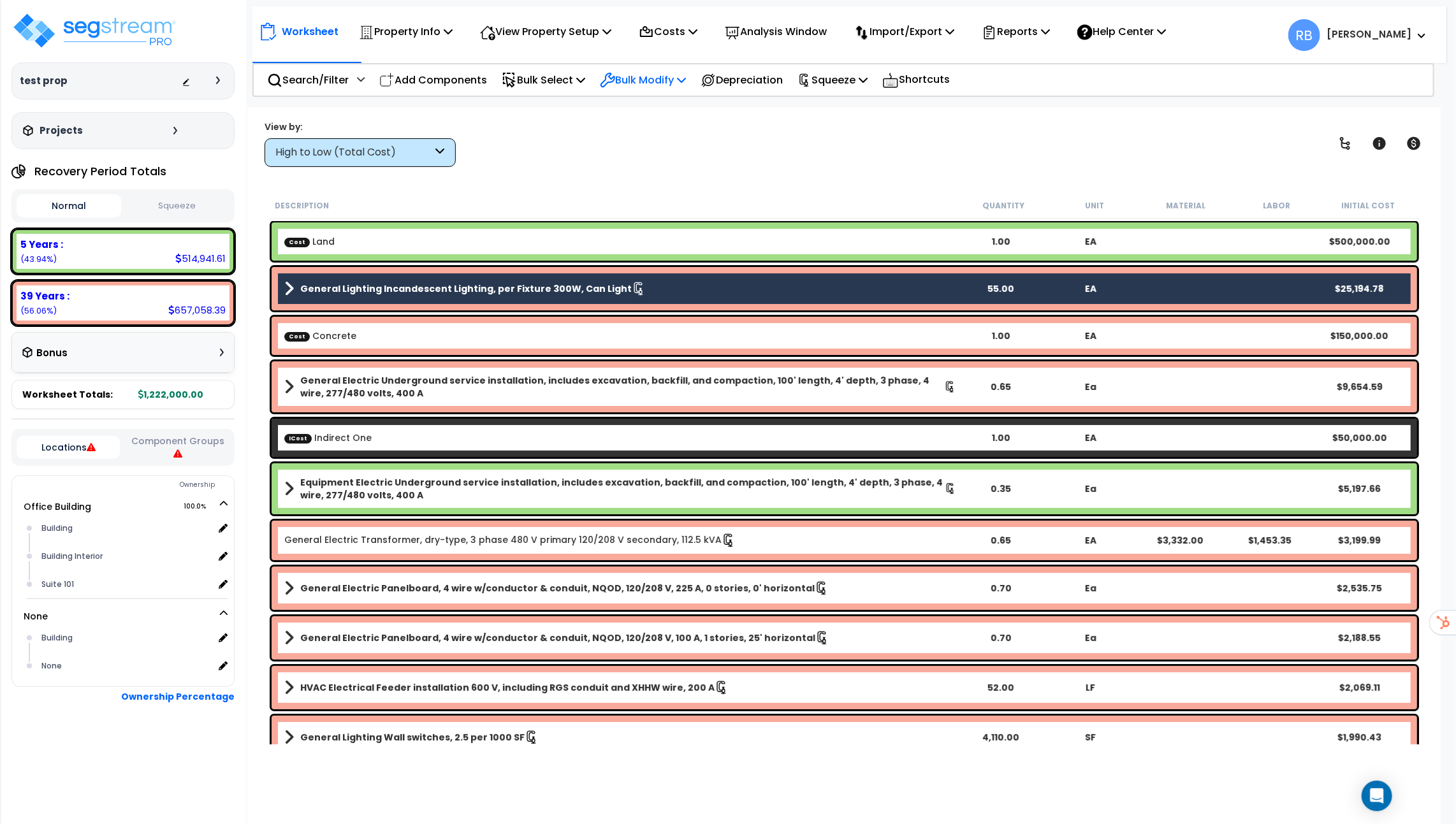
click at [677, 80] on p "Bulk Modify" at bounding box center [643, 80] width 86 height 17
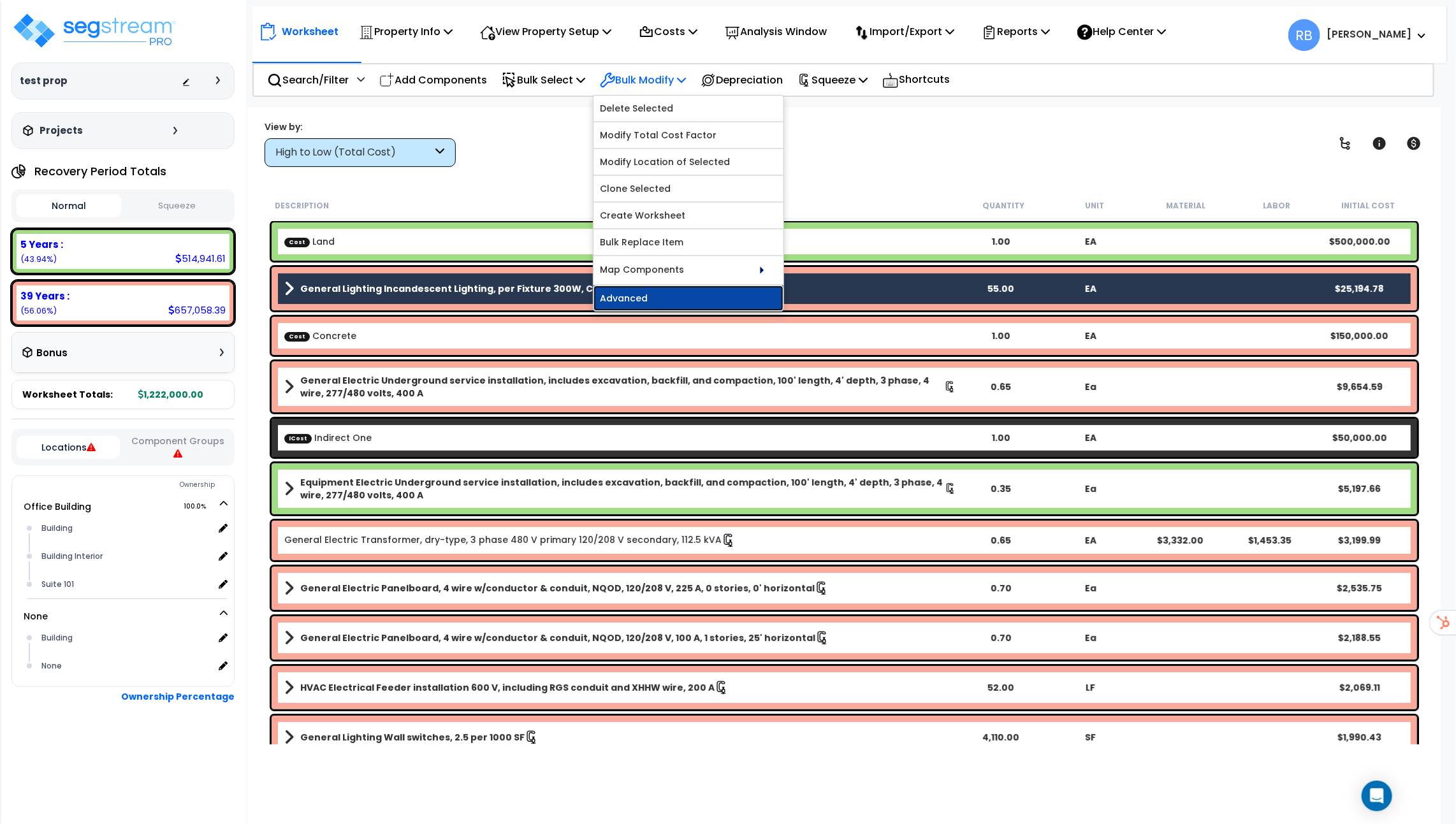
click at [683, 292] on link "Advanced" at bounding box center [688, 298] width 190 height 26
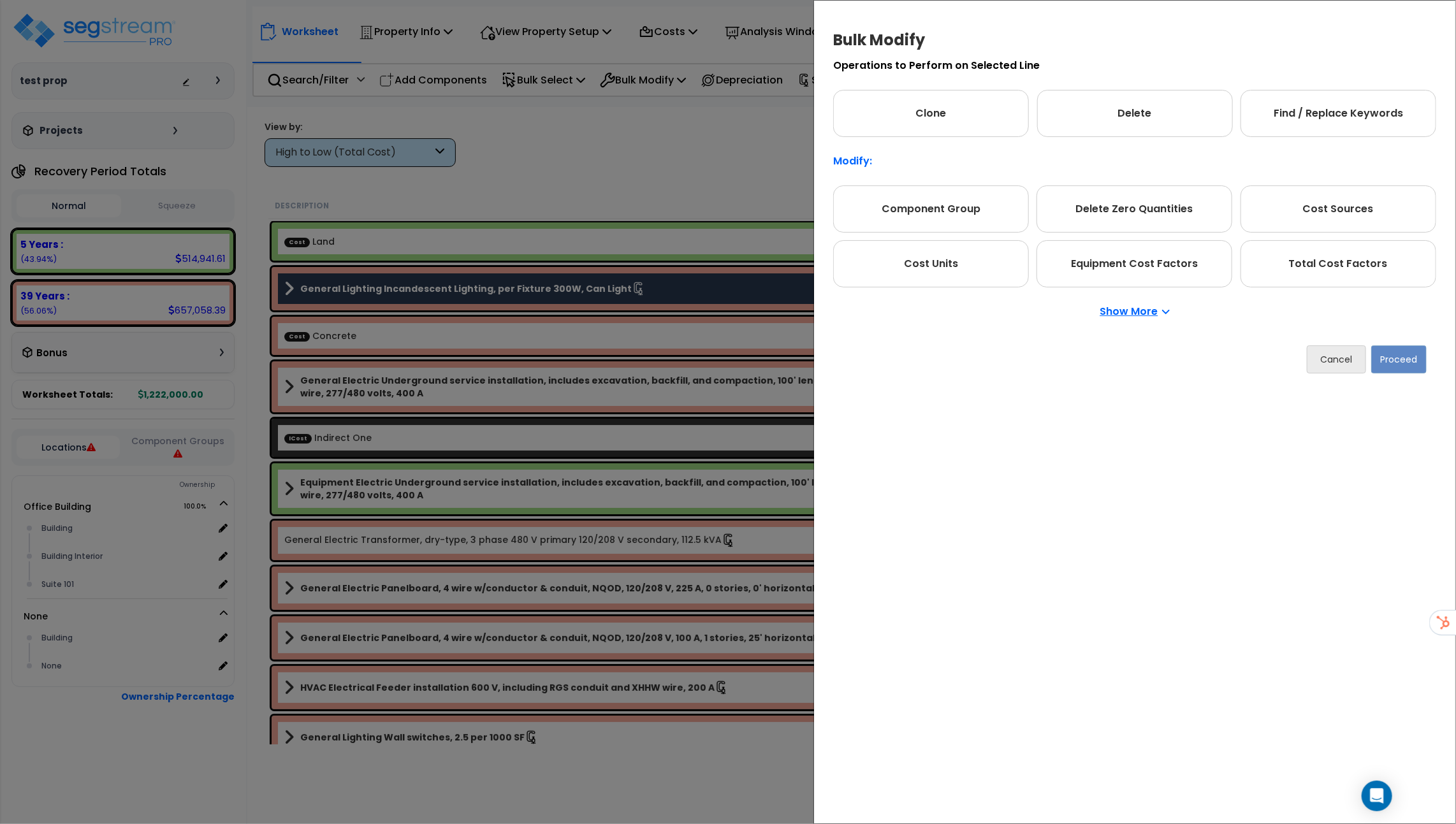
click at [1135, 307] on p "Show More" at bounding box center [1135, 312] width 70 height 10
